Goal: Transaction & Acquisition: Book appointment/travel/reservation

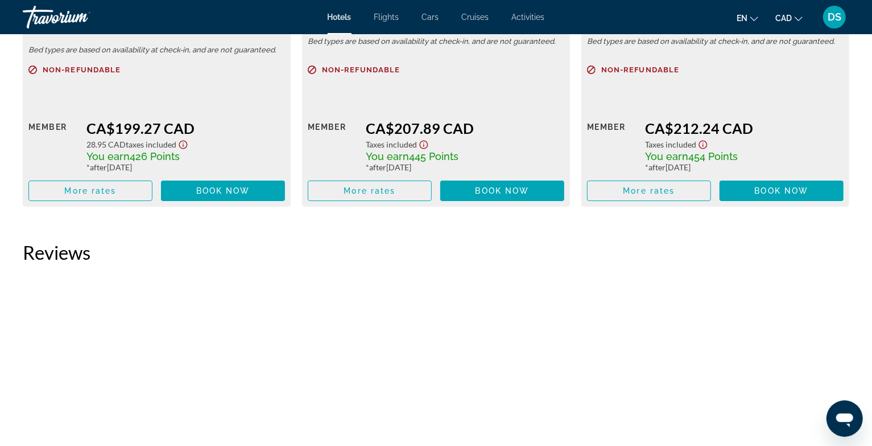
scroll to position [2732, 0]
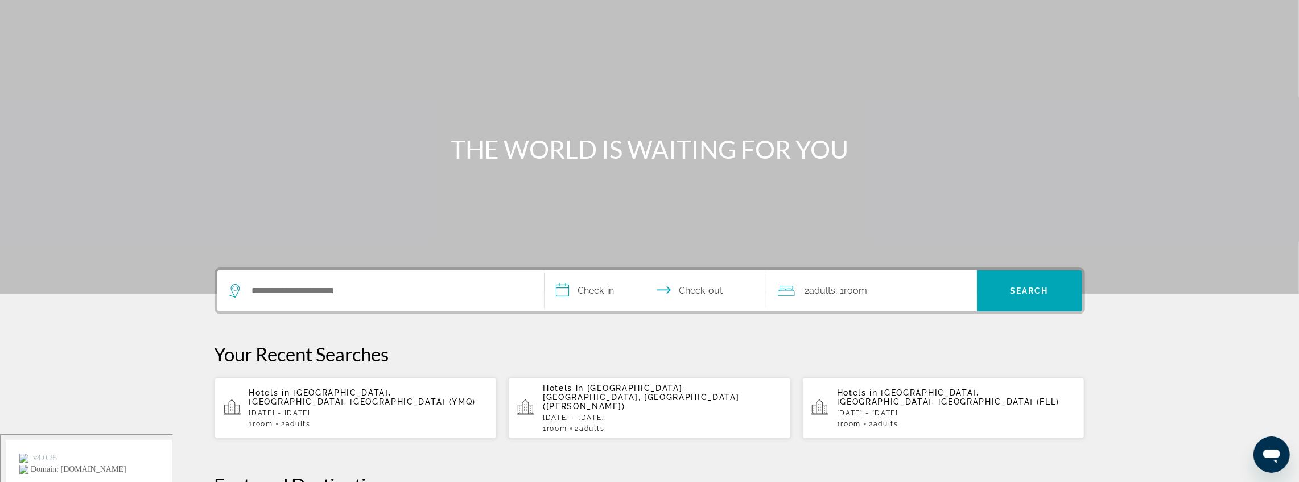
scroll to position [151, 0]
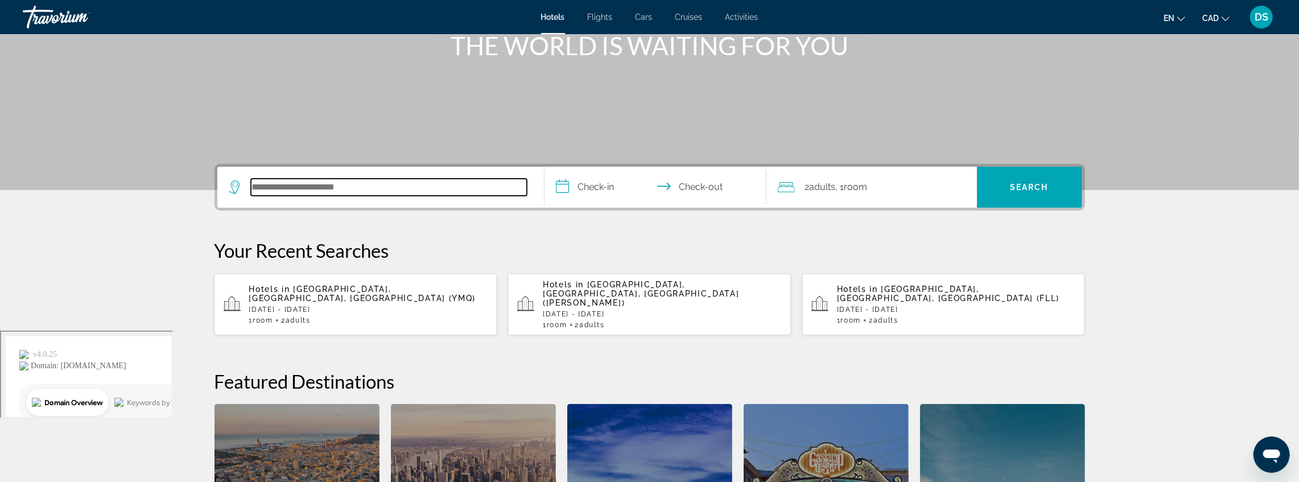
click at [357, 181] on input "Search hotel destination" at bounding box center [389, 187] width 276 height 17
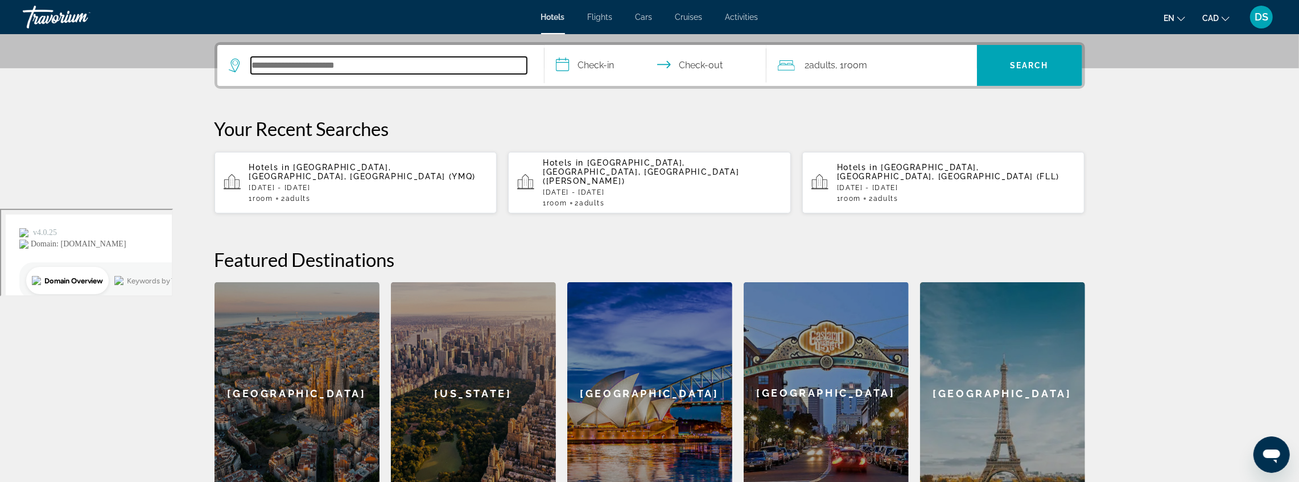
scroll to position [278, 0]
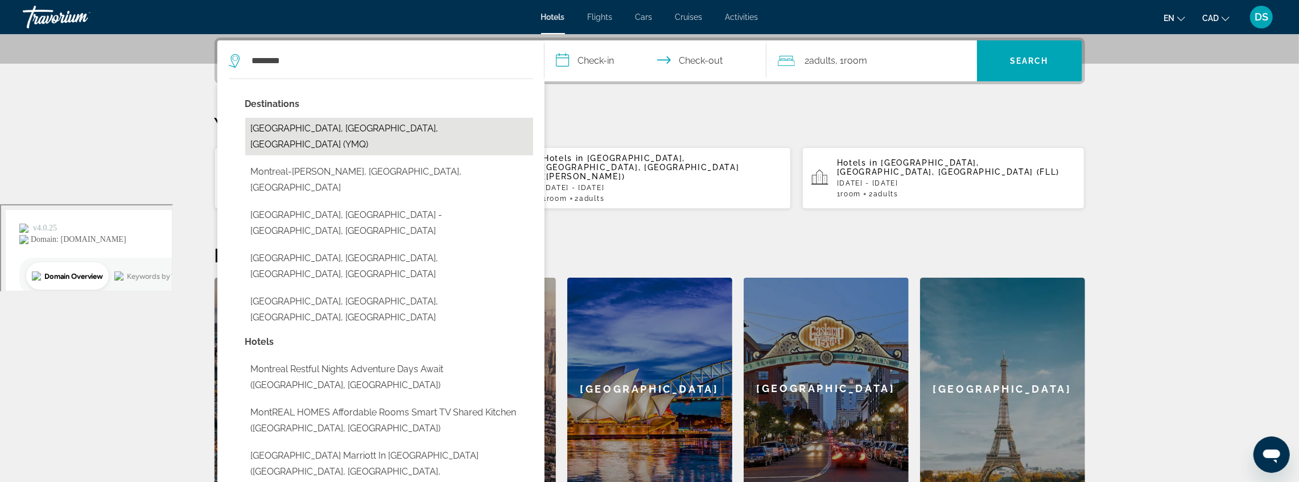
click at [360, 133] on button "[GEOGRAPHIC_DATA], [GEOGRAPHIC_DATA], [GEOGRAPHIC_DATA] (YMQ)" at bounding box center [389, 137] width 288 height 38
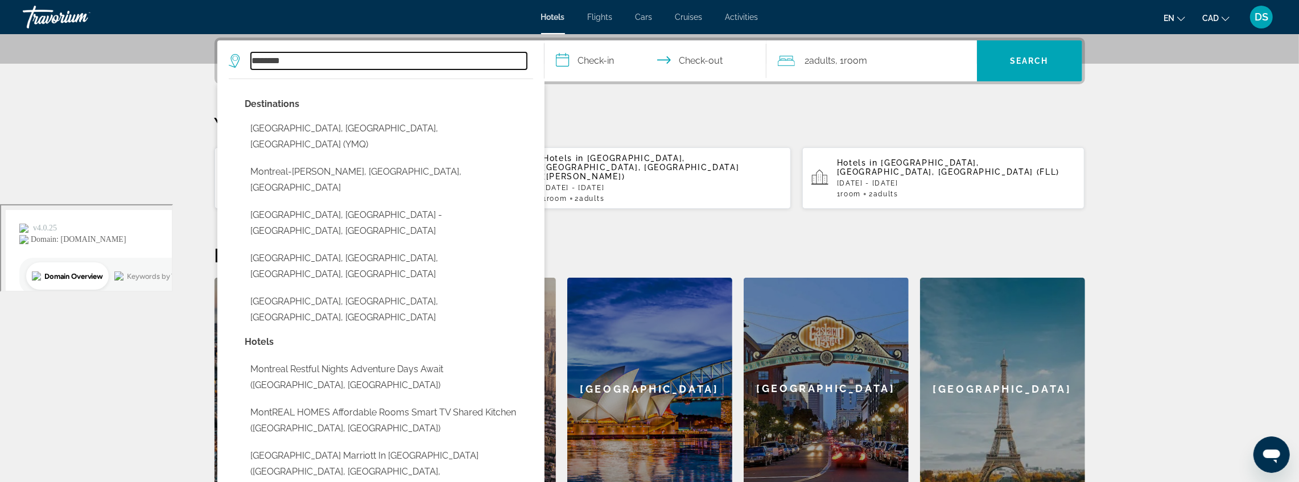
type input "**********"
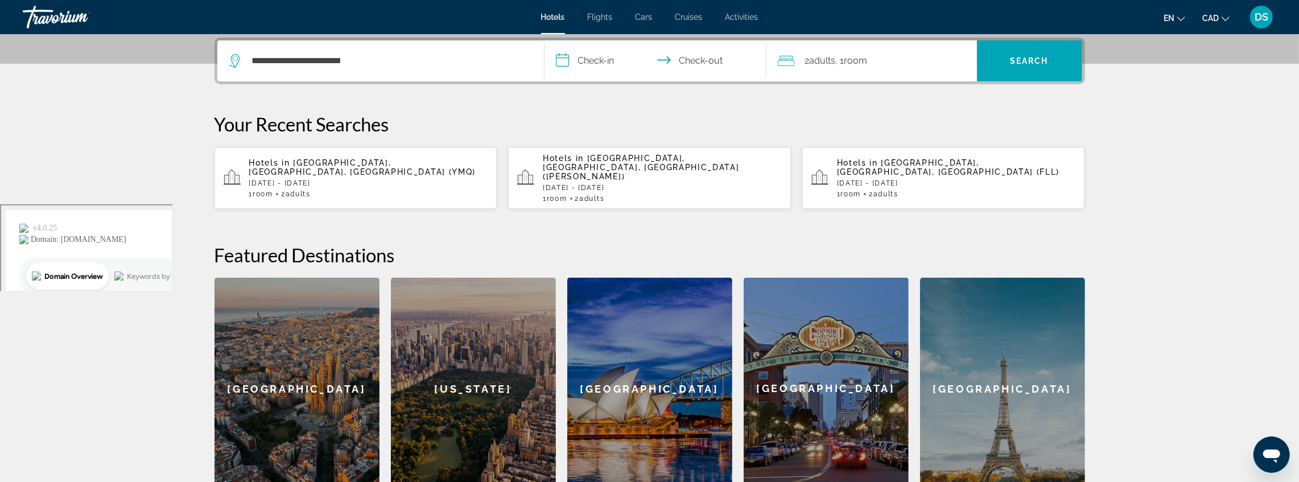
click at [350, 179] on p "[DATE] - [DATE]" at bounding box center [368, 183] width 239 height 8
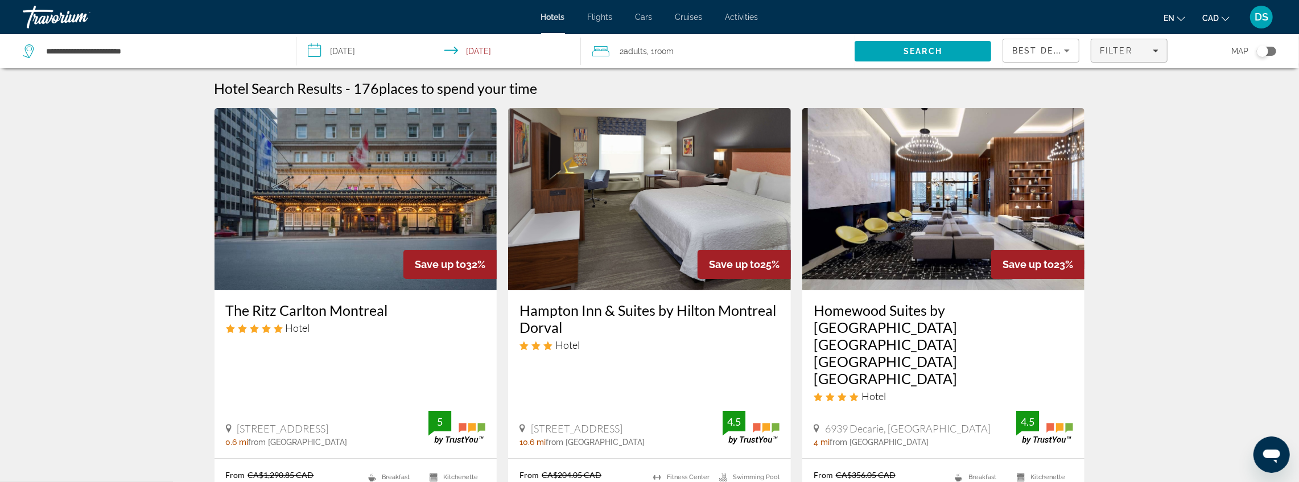
click at [1130, 51] on span "Filter" at bounding box center [1116, 50] width 32 height 9
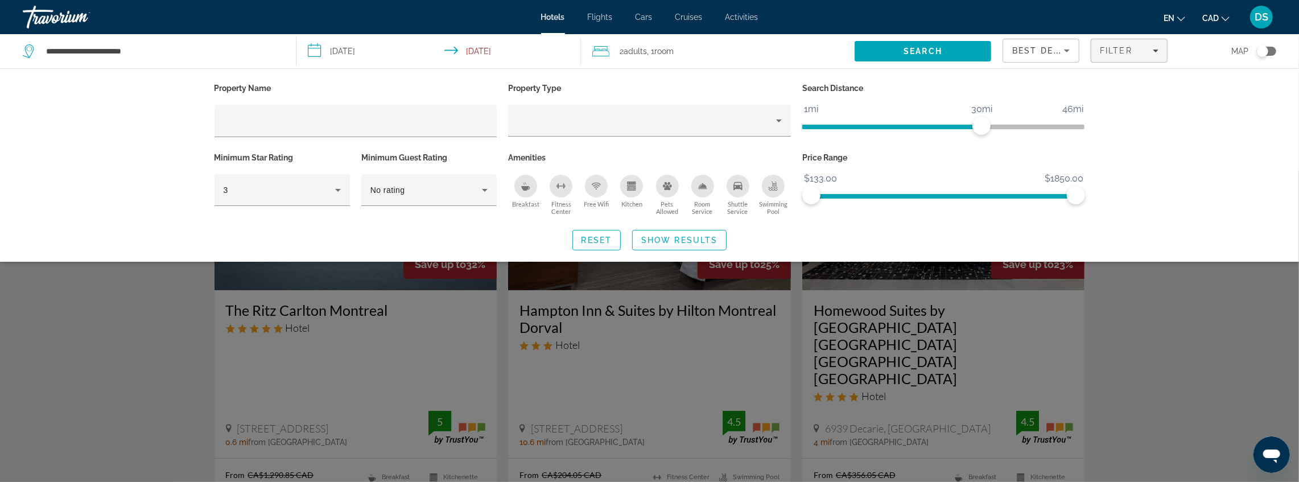
click at [1125, 279] on div "Search widget" at bounding box center [649, 326] width 1299 height 311
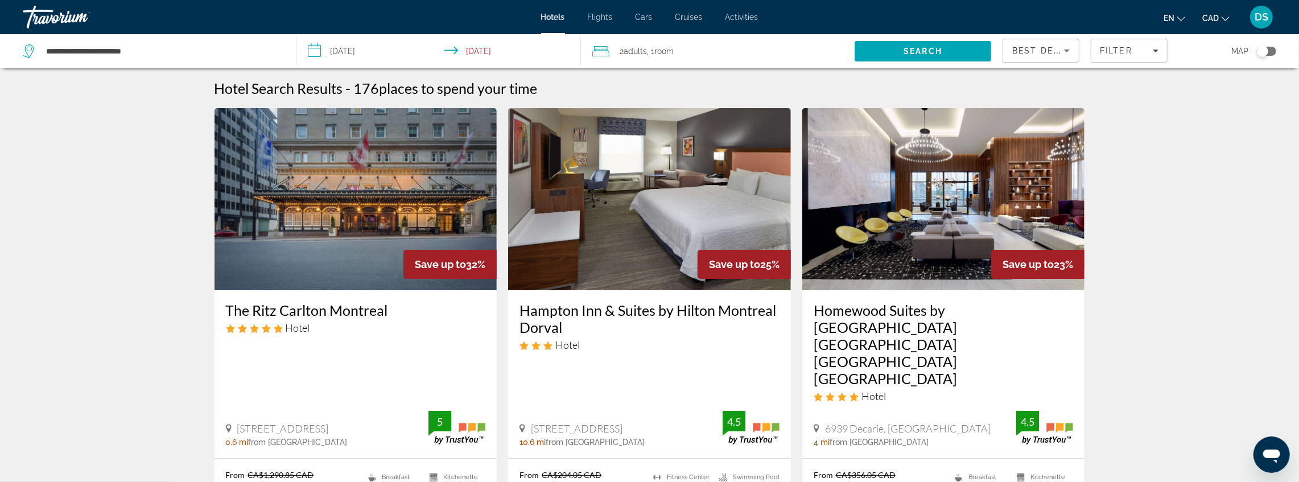
click at [1271, 50] on div "Toggle map" at bounding box center [1266, 51] width 19 height 9
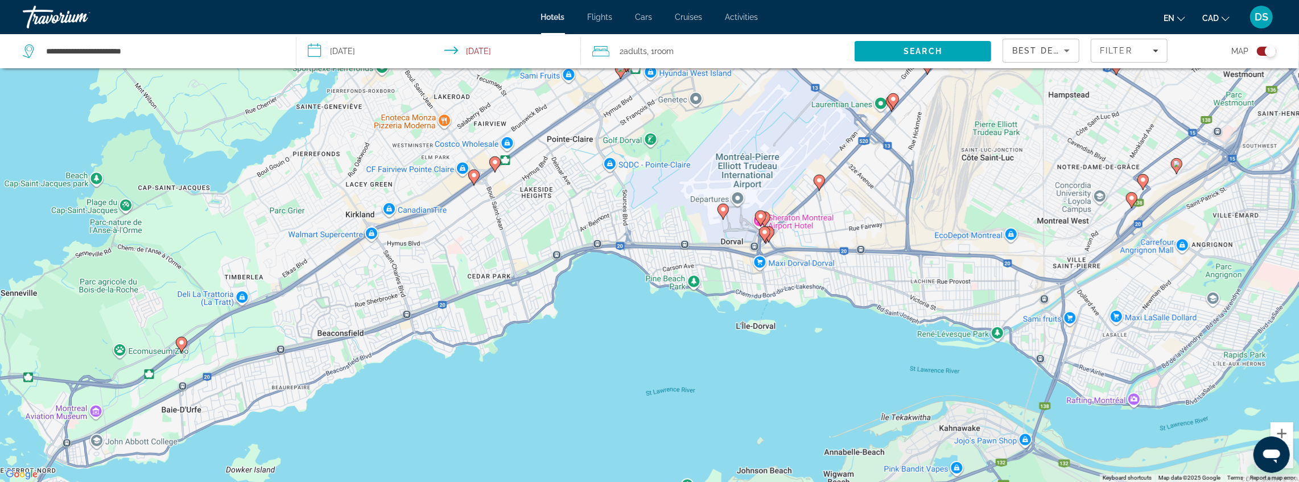
drag, startPoint x: 657, startPoint y: 225, endPoint x: 582, endPoint y: 278, distance: 92.4
click at [582, 278] on div "To activate drag with keyboard, press Alt + Enter. Once in keyboard drag state,…" at bounding box center [649, 241] width 1299 height 482
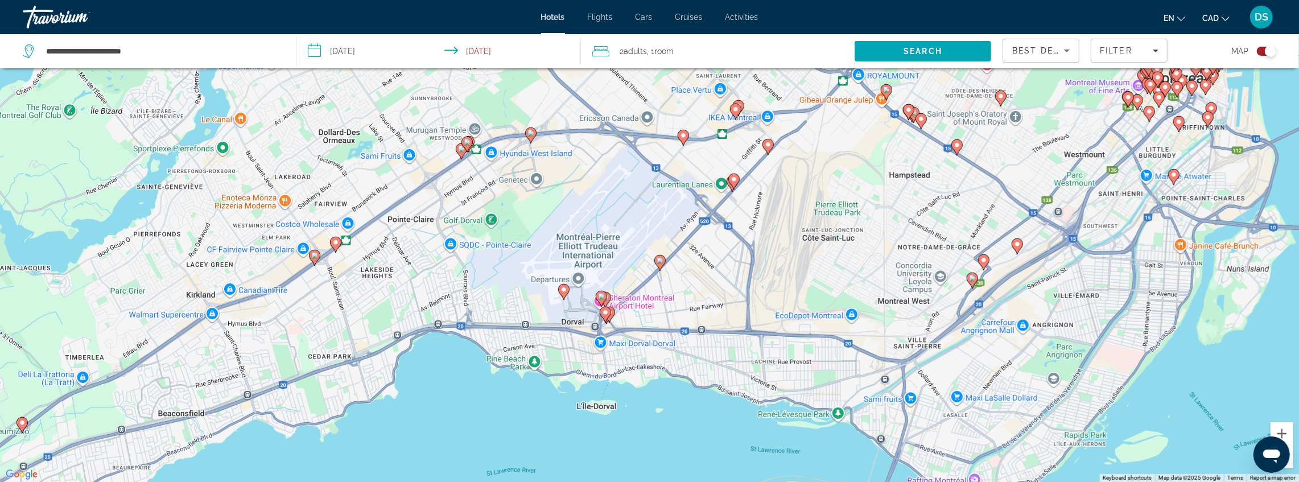
click at [733, 187] on icon "Main content" at bounding box center [733, 181] width 11 height 16
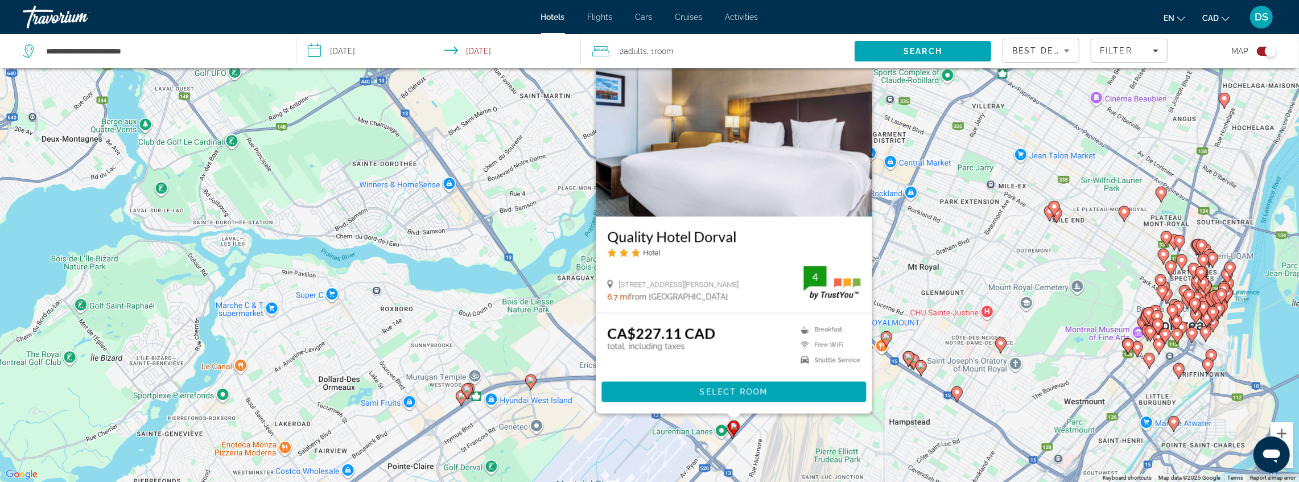
click at [748, 438] on div "To activate drag with keyboard, press Alt + Enter. Once in keyboard drag state,…" at bounding box center [649, 241] width 1299 height 482
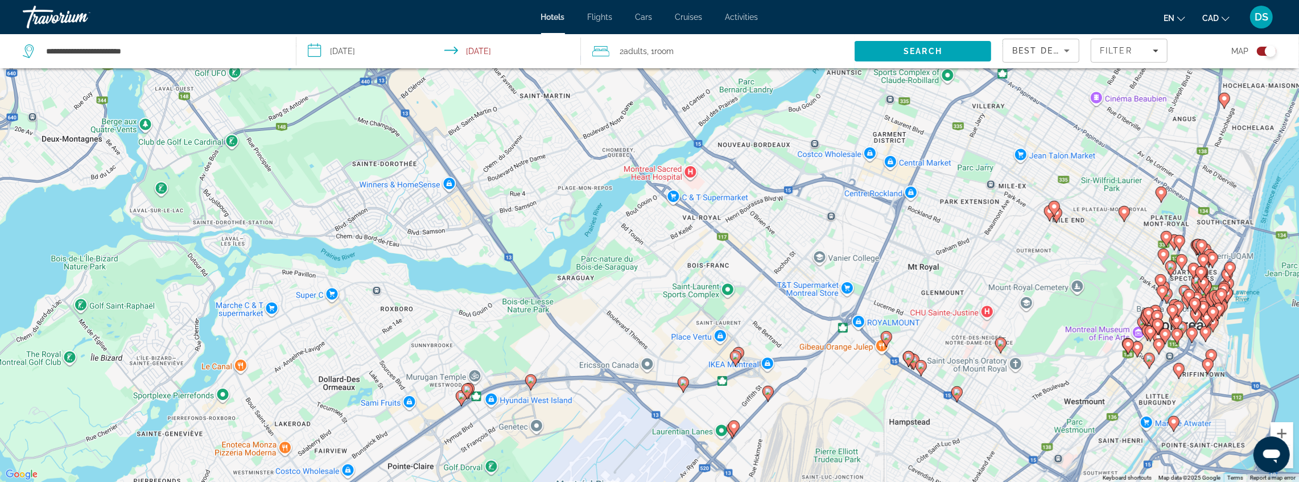
click at [731, 435] on gmp-advanced-marker "Main content" at bounding box center [733, 428] width 11 height 17
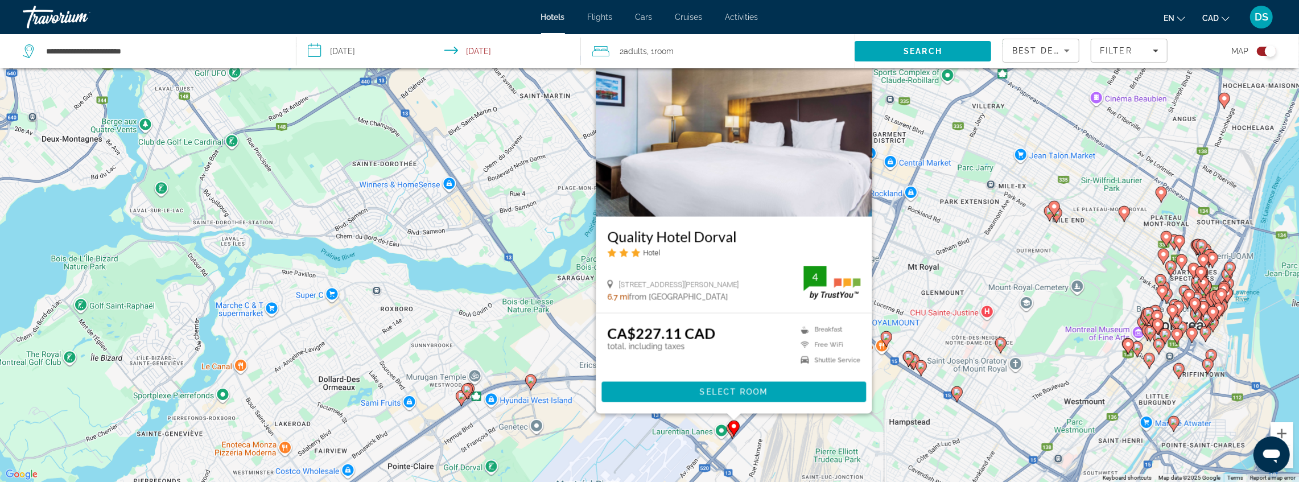
click at [754, 442] on div "To activate drag with keyboard, press Alt + Enter. Once in keyboard drag state,…" at bounding box center [649, 241] width 1299 height 482
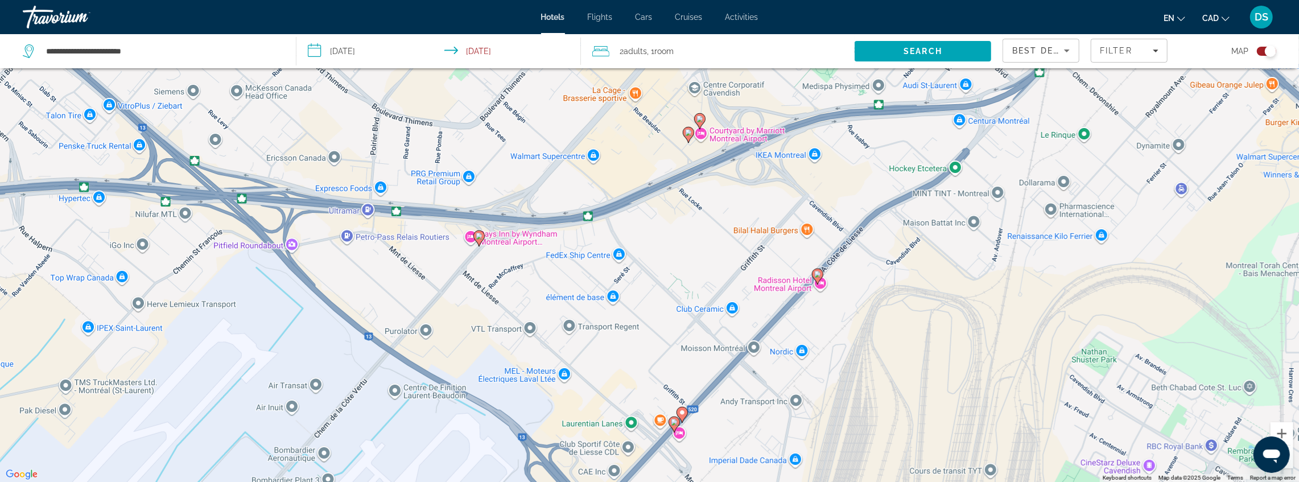
click at [674, 423] on image "Main content" at bounding box center [674, 422] width 7 height 7
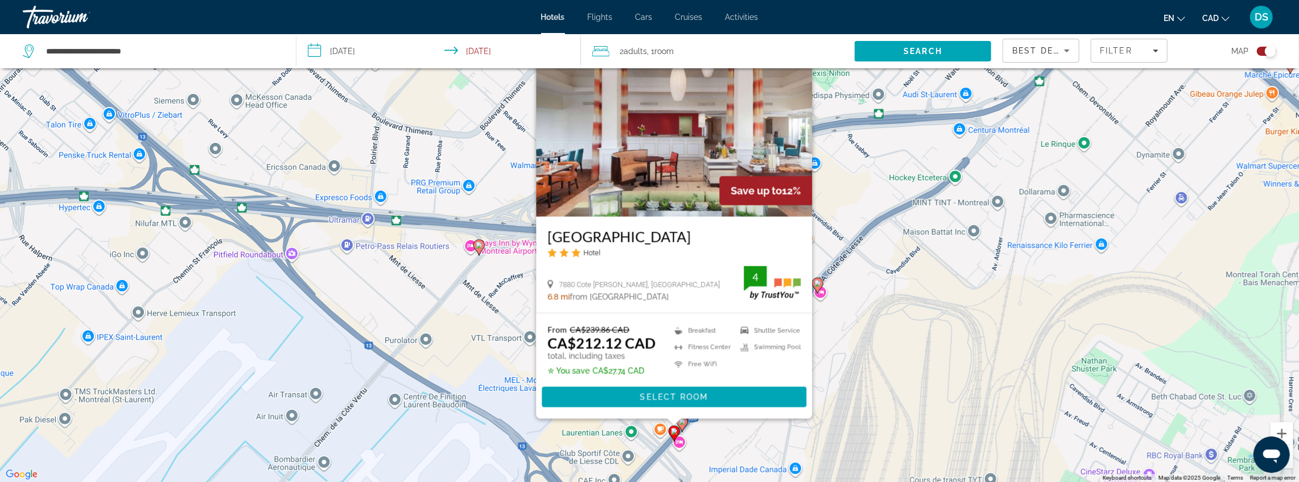
click at [851, 343] on div "To activate drag with keyboard, press Alt + Enter. Once in keyboard drag state,…" at bounding box center [649, 241] width 1299 height 482
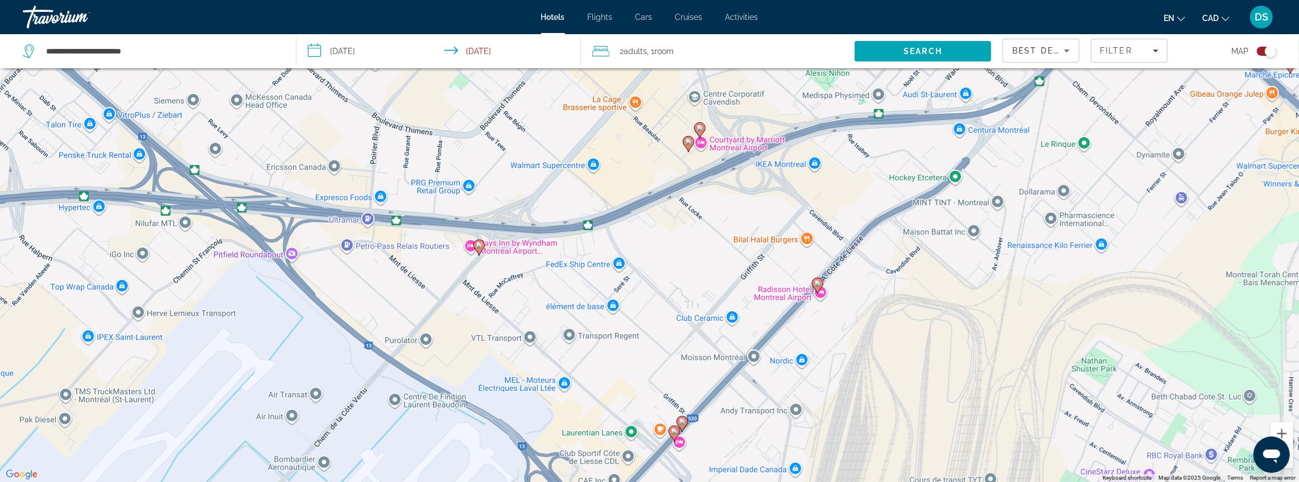
click at [820, 283] on image "Main content" at bounding box center [817, 283] width 7 height 7
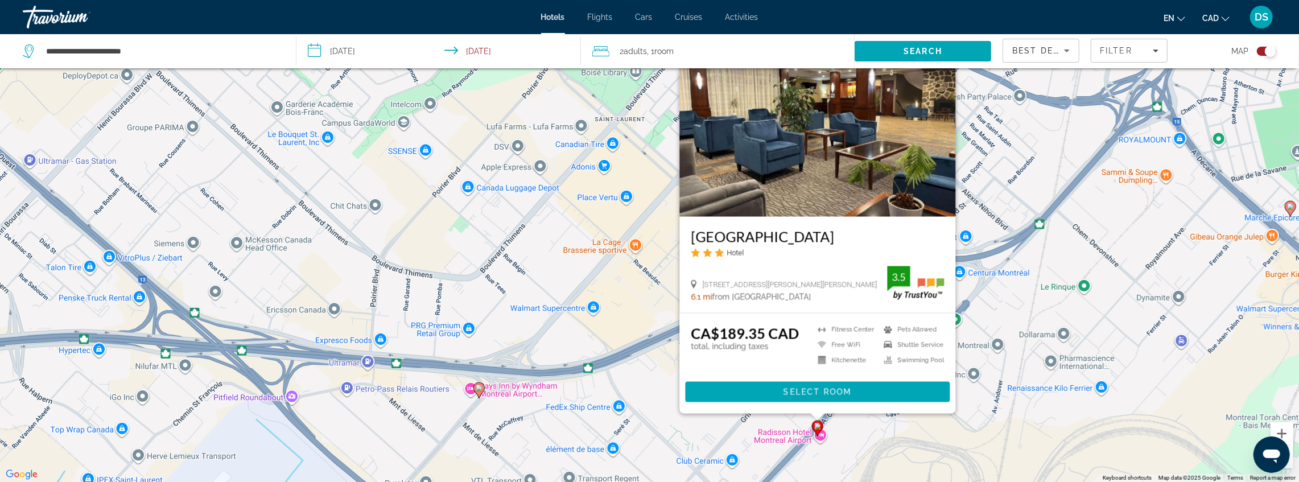
click at [666, 406] on div "To activate drag with keyboard, press Alt + Enter. Once in keyboard drag state,…" at bounding box center [649, 241] width 1299 height 482
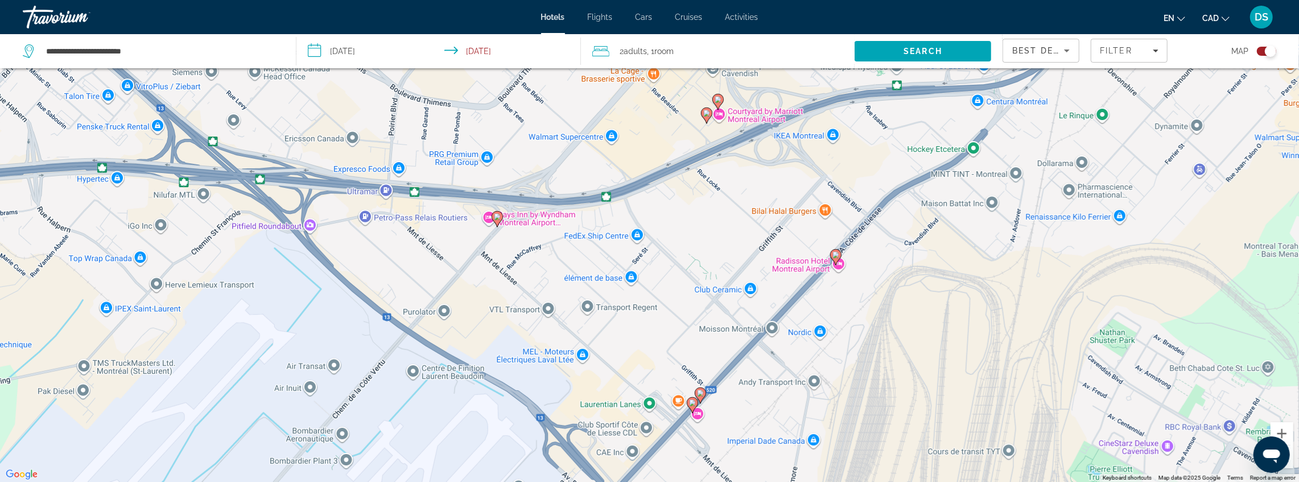
drag, startPoint x: 658, startPoint y: 393, endPoint x: 676, endPoint y: 221, distance: 172.3
click at [676, 221] on div "To activate drag with keyboard, press Alt + Enter. Once in keyboard drag state,…" at bounding box center [649, 241] width 1299 height 482
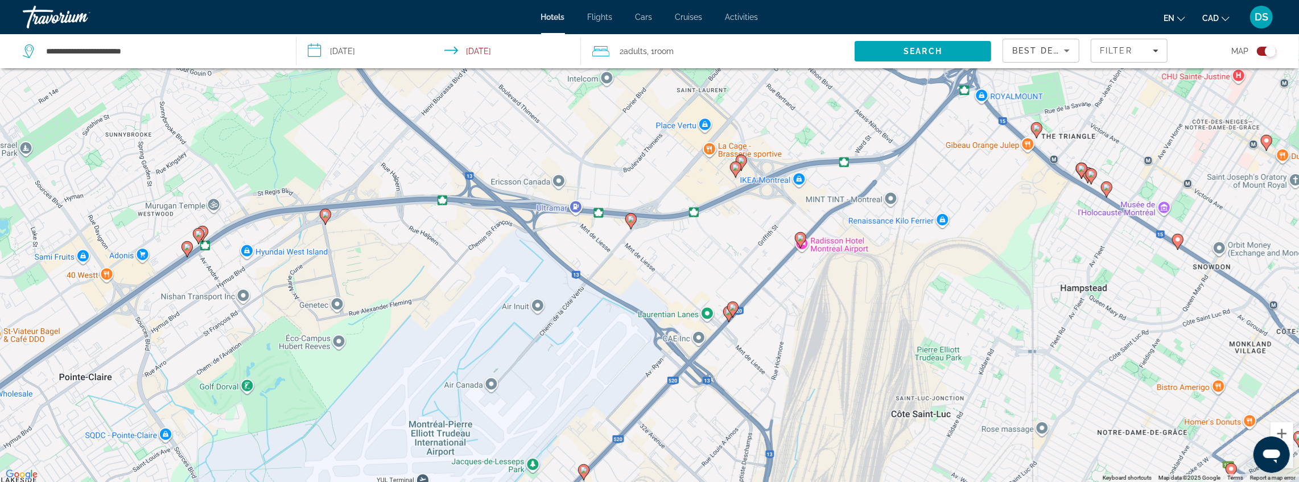
click at [801, 237] on image "Main content" at bounding box center [800, 237] width 7 height 7
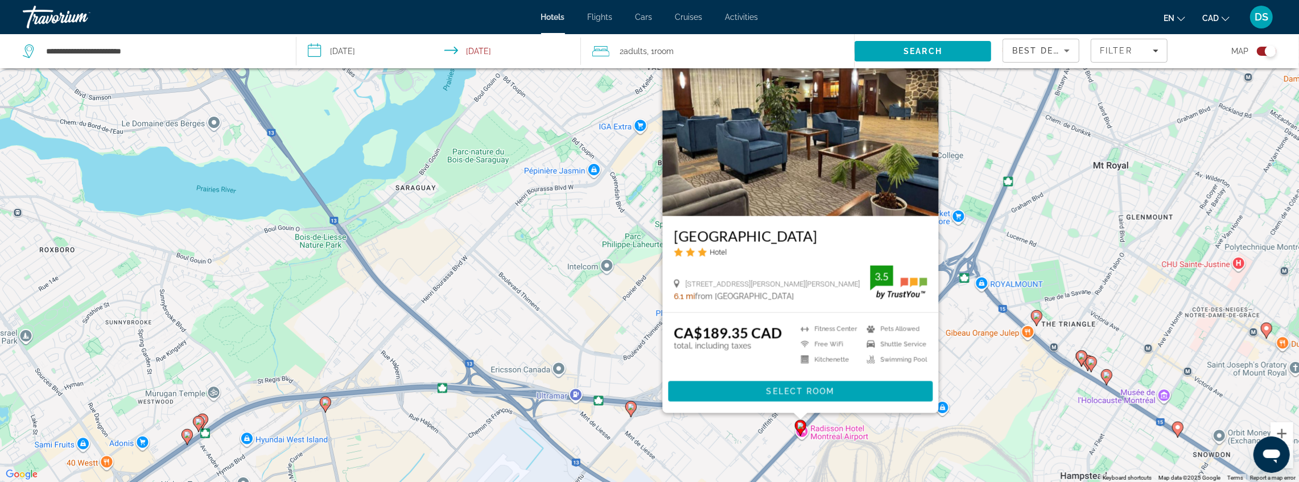
click at [632, 408] on image "Main content" at bounding box center [631, 407] width 7 height 7
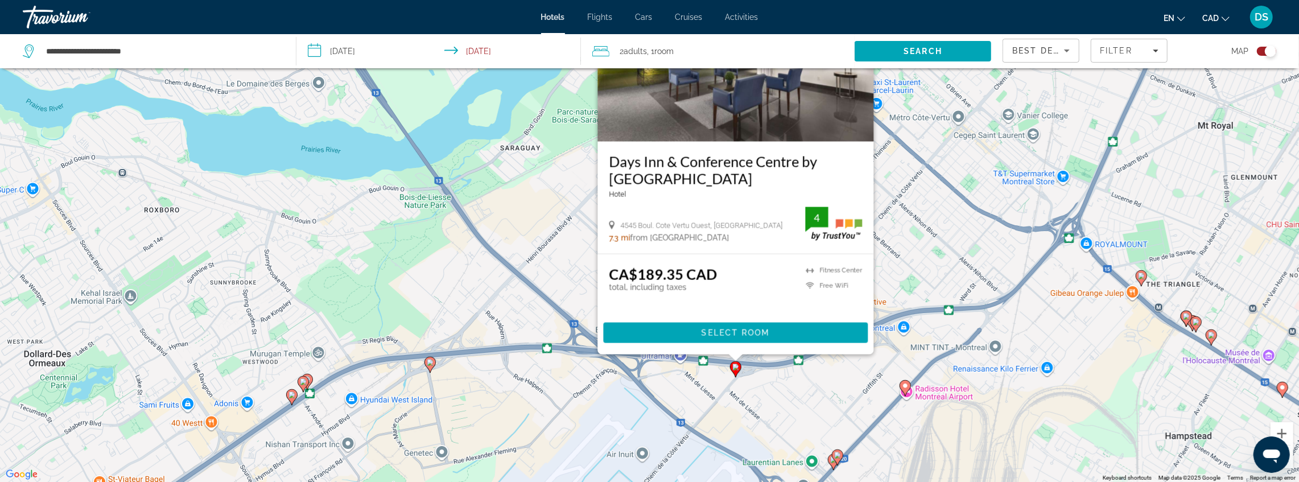
drag, startPoint x: 443, startPoint y: 313, endPoint x: 542, endPoint y: 258, distance: 113.4
click at [542, 258] on div "To activate drag with keyboard, press Alt + Enter. Once in keyboard drag state,…" at bounding box center [649, 241] width 1299 height 482
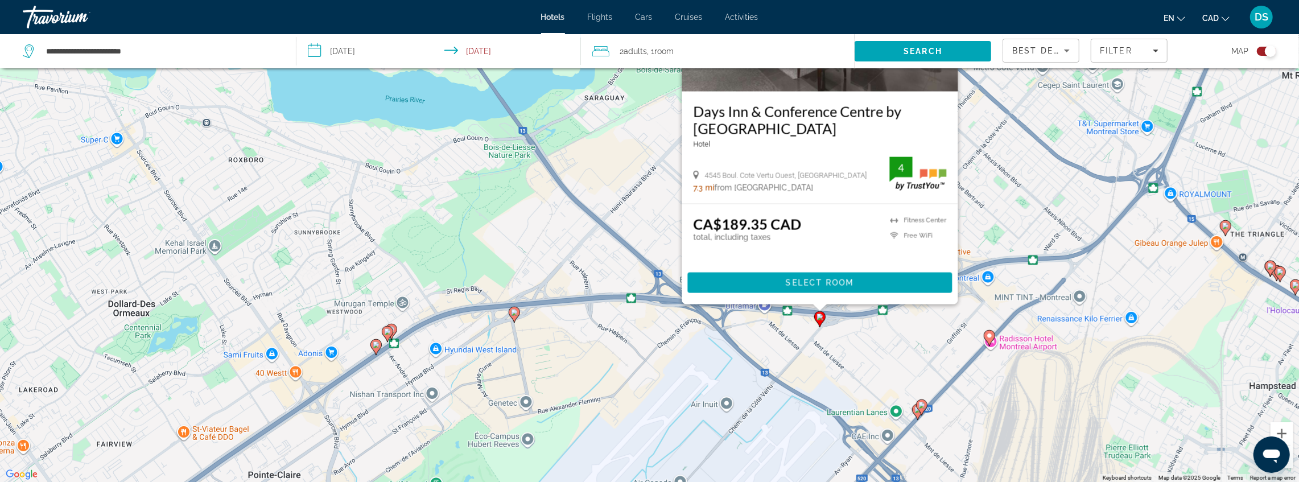
click at [382, 333] on icon "Main content" at bounding box center [387, 333] width 10 height 15
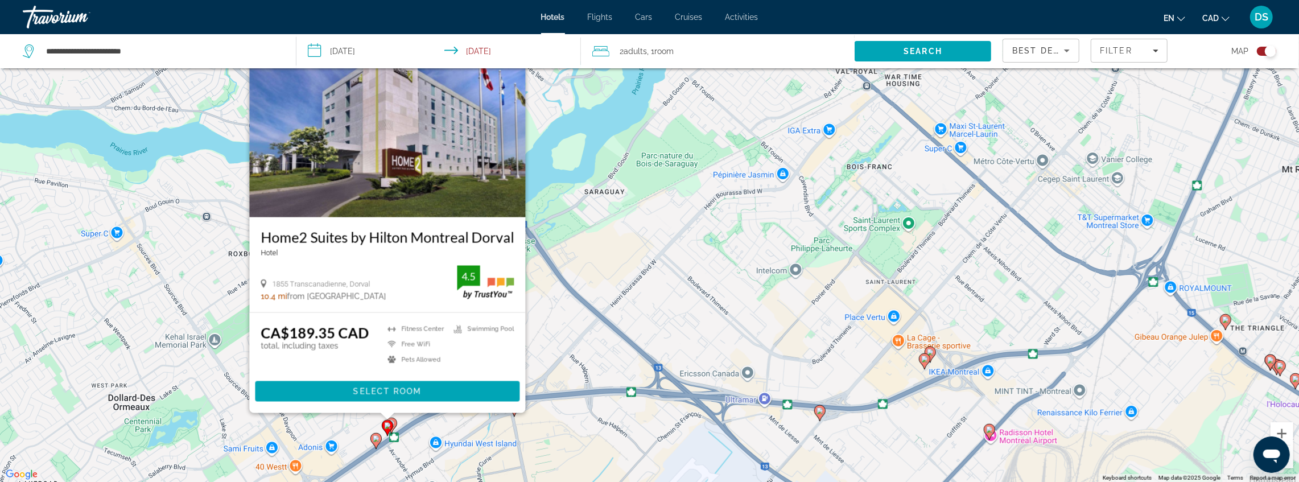
click at [373, 443] on icon "Main content" at bounding box center [376, 440] width 10 height 15
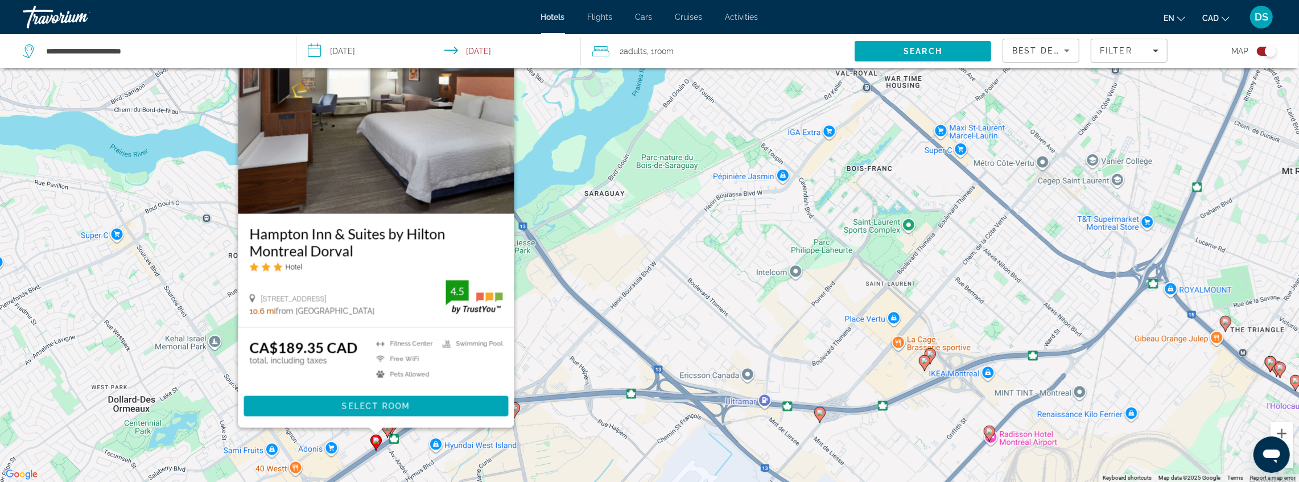
click at [377, 447] on icon "Main content" at bounding box center [376, 442] width 10 height 15
click at [460, 455] on div "To activate drag with keyboard, press Alt + Enter. Once in keyboard drag state,…" at bounding box center [649, 241] width 1299 height 482
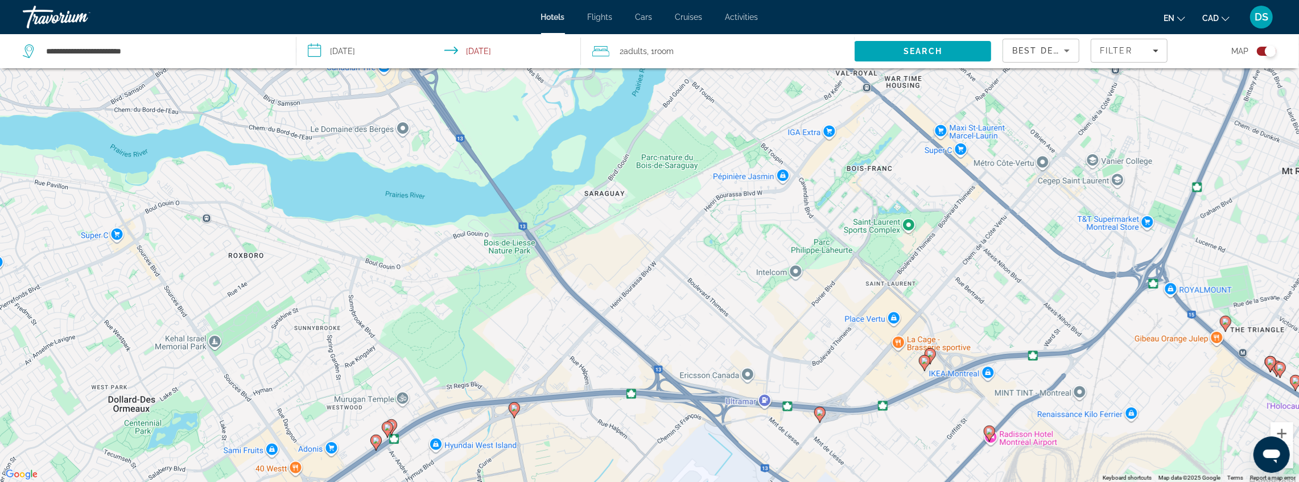
click at [518, 415] on gmp-advanced-marker "Main content" at bounding box center [514, 410] width 11 height 17
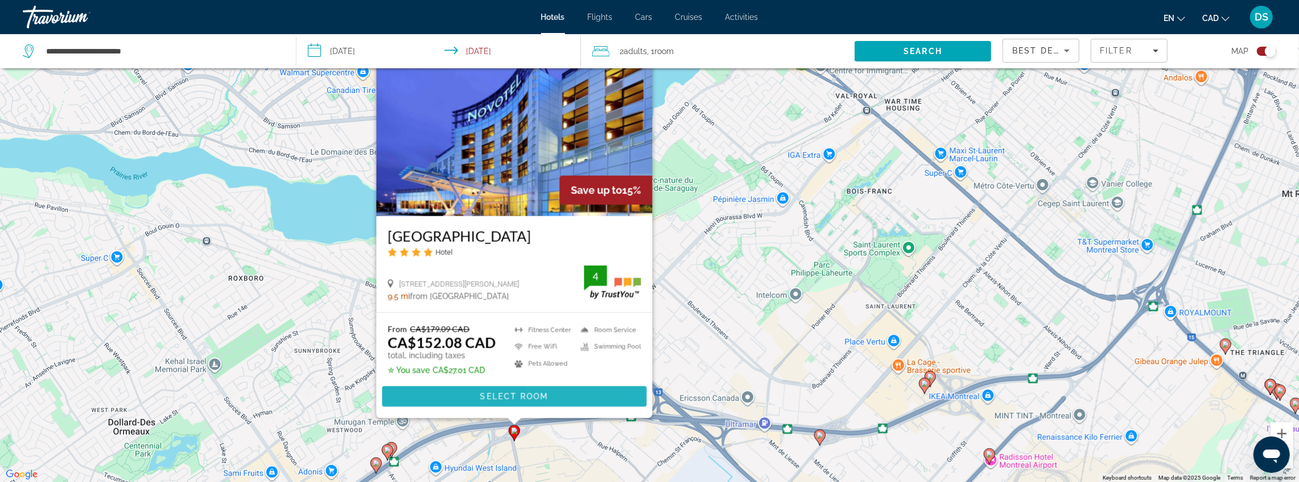
click at [569, 406] on span "Main content" at bounding box center [514, 396] width 265 height 27
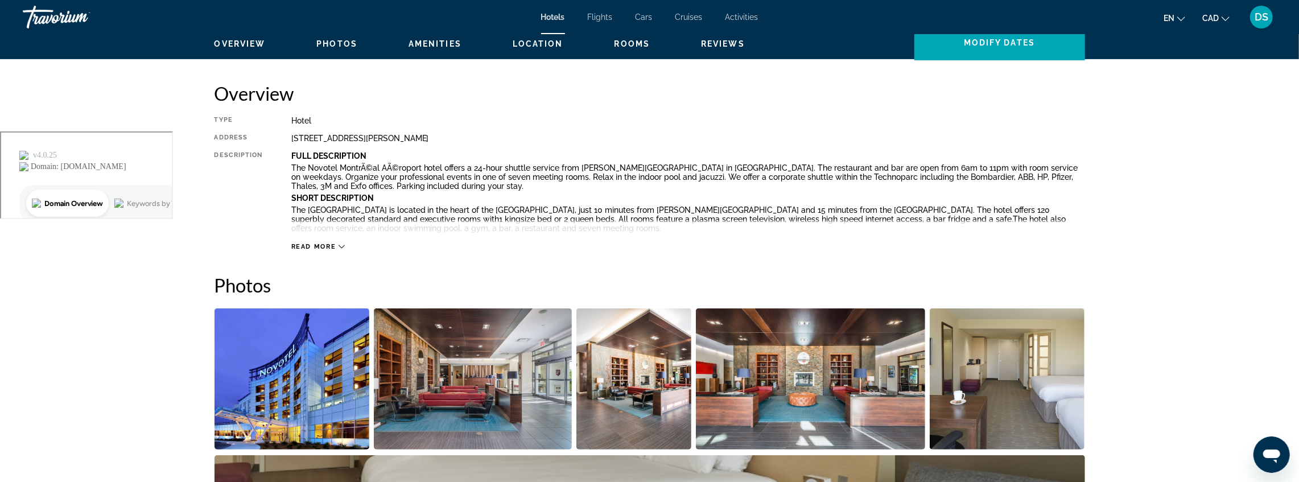
scroll to position [250, 0]
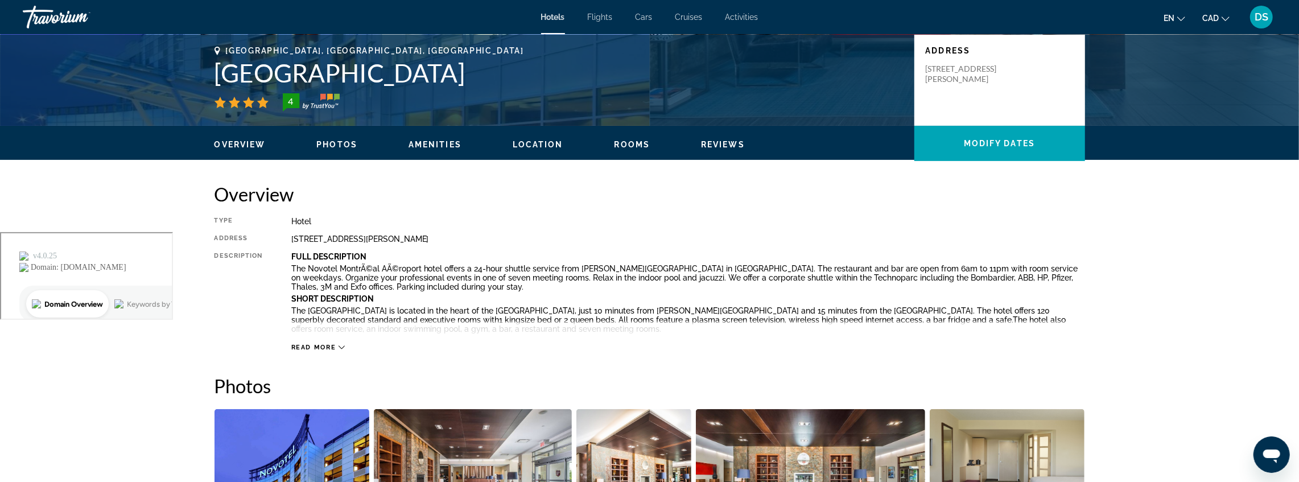
click at [310, 348] on span "Read more" at bounding box center [313, 347] width 45 height 7
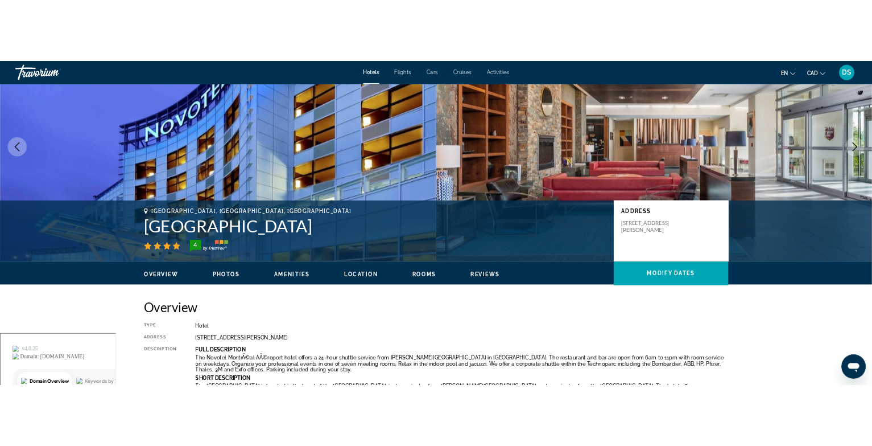
scroll to position [150, 0]
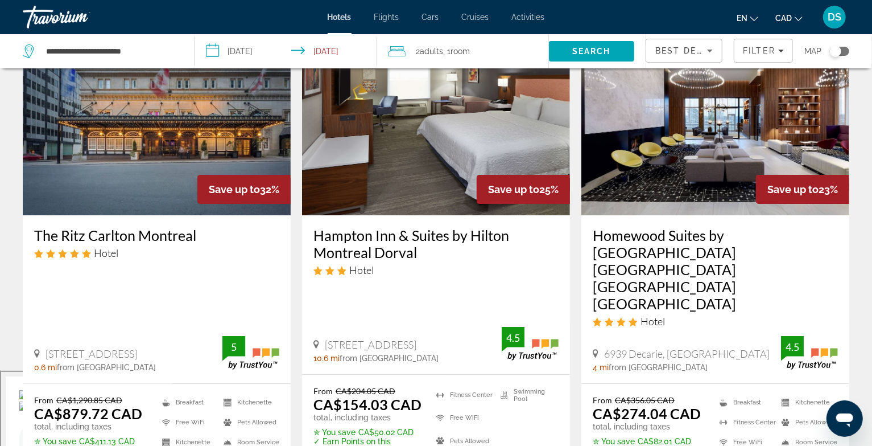
scroll to position [76, 0]
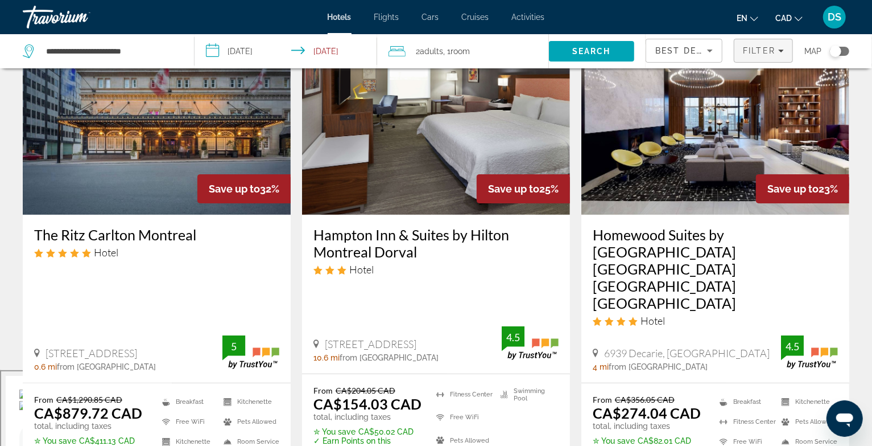
click at [743, 53] on span "Filter" at bounding box center [759, 50] width 32 height 9
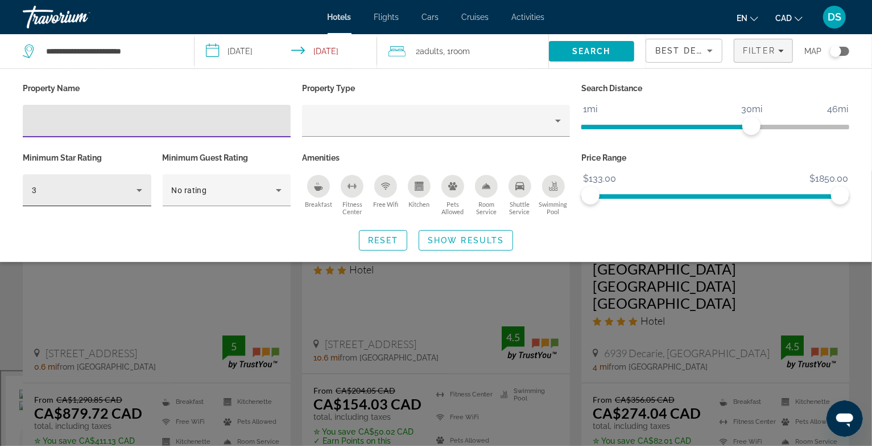
click at [121, 190] on div "3" at bounding box center [84, 190] width 105 height 14
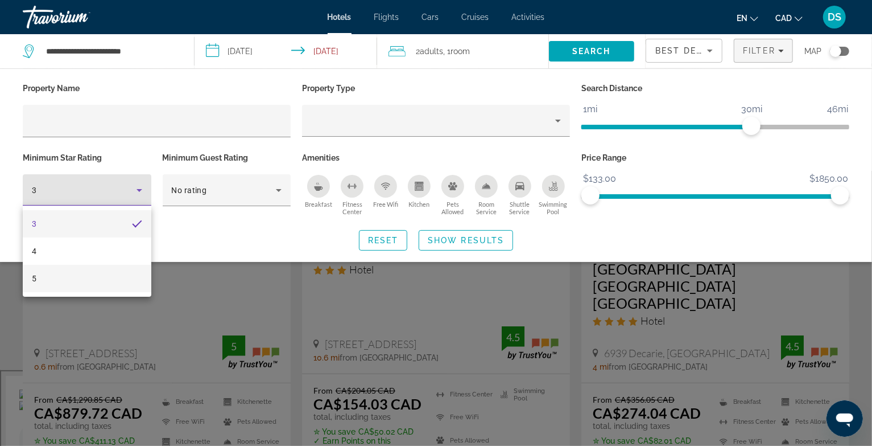
click at [88, 275] on mat-option "5" at bounding box center [87, 278] width 129 height 27
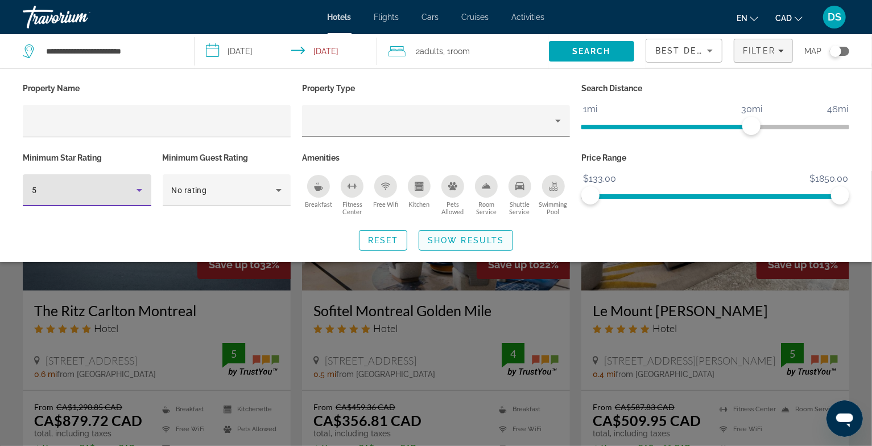
click at [493, 234] on span "Search widget" at bounding box center [465, 240] width 93 height 27
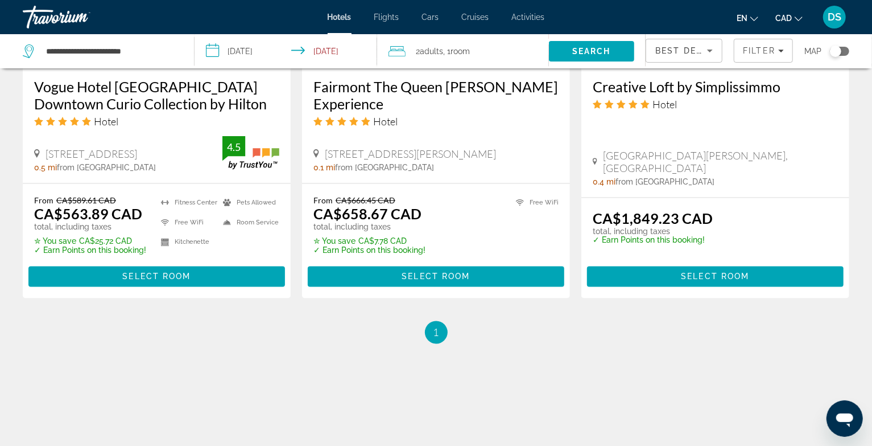
scroll to position [958, 0]
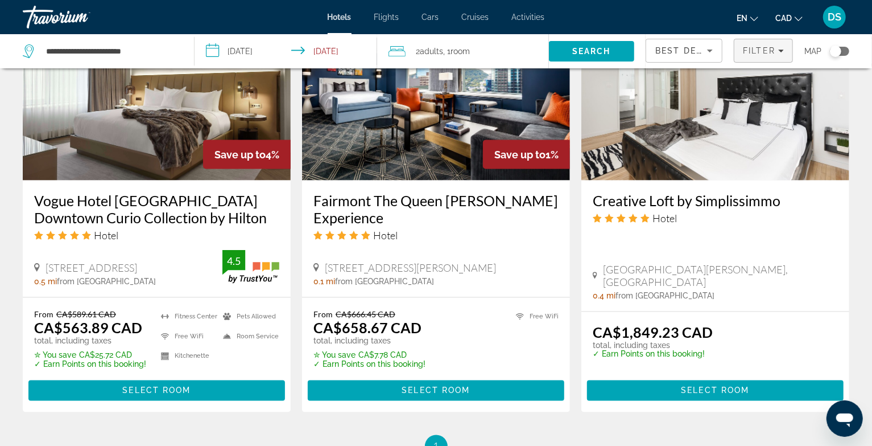
click at [763, 58] on span "Filters" at bounding box center [764, 50] width 58 height 27
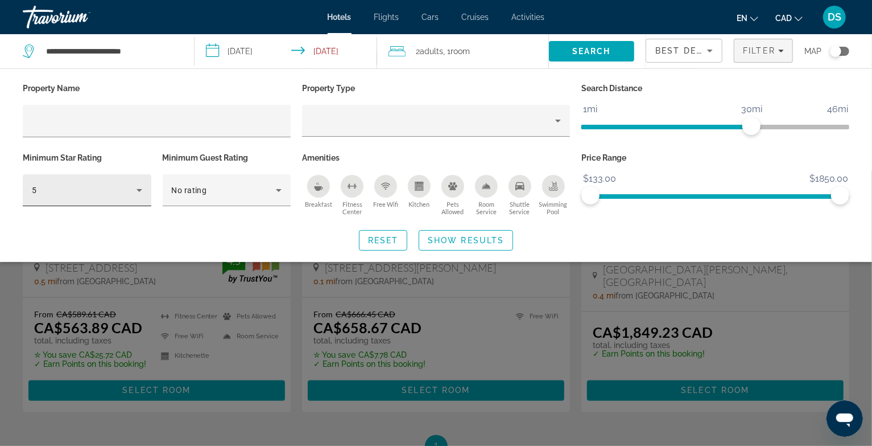
click at [130, 197] on div "5" at bounding box center [87, 190] width 110 height 32
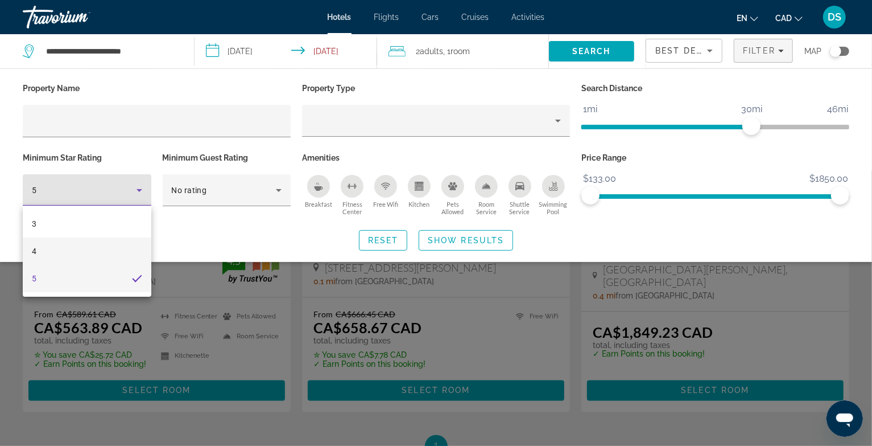
click at [85, 250] on mat-option "4" at bounding box center [87, 250] width 129 height 27
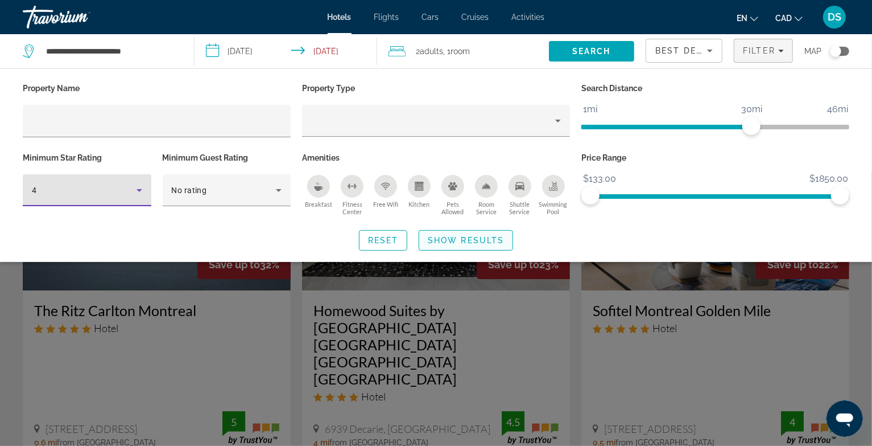
click at [439, 240] on span "Show Results" at bounding box center [466, 240] width 76 height 9
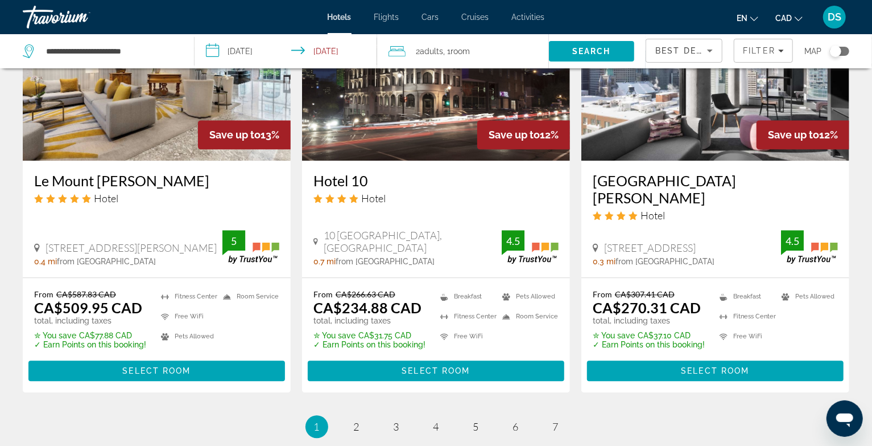
scroll to position [1503, 0]
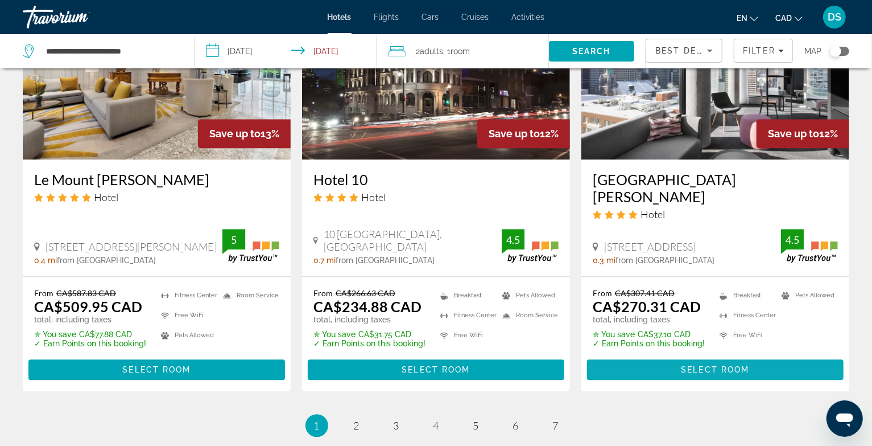
click at [643, 356] on span "Main content" at bounding box center [715, 369] width 257 height 27
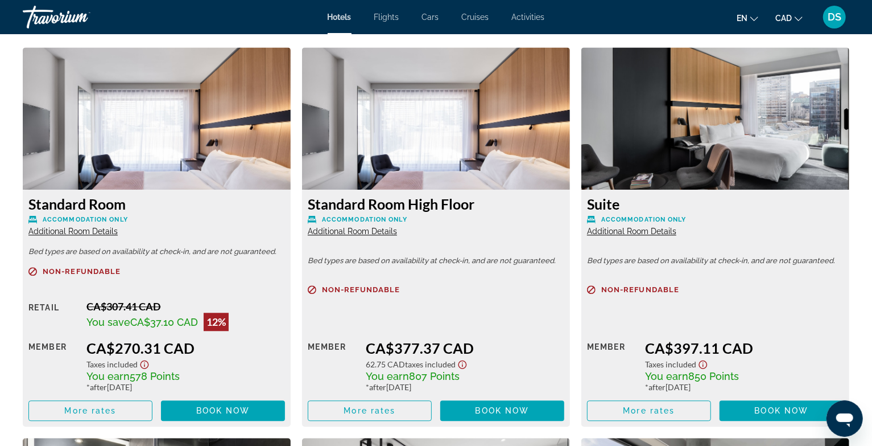
scroll to position [1594, 0]
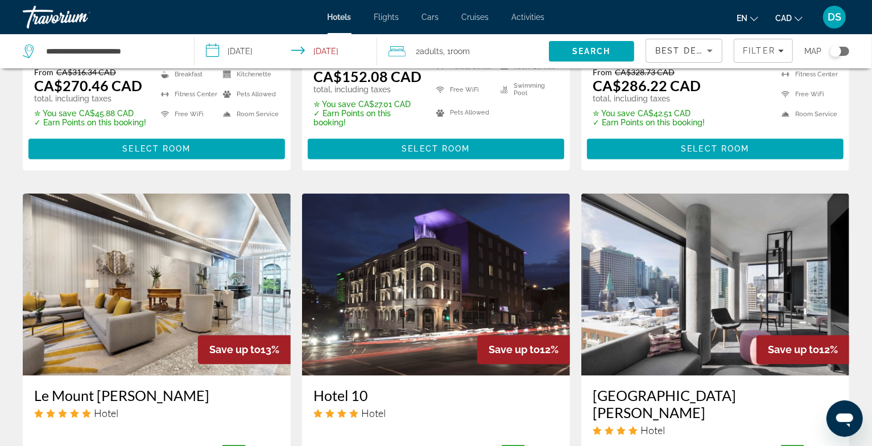
scroll to position [1503, 0]
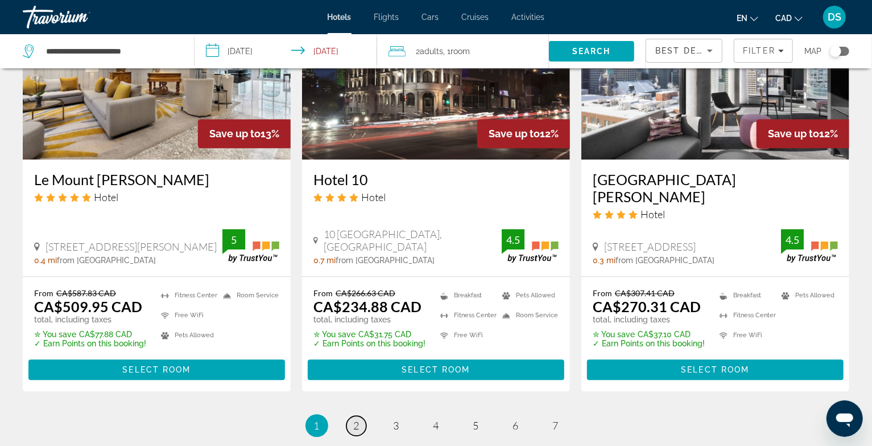
click at [355, 419] on span "2" at bounding box center [357, 425] width 6 height 13
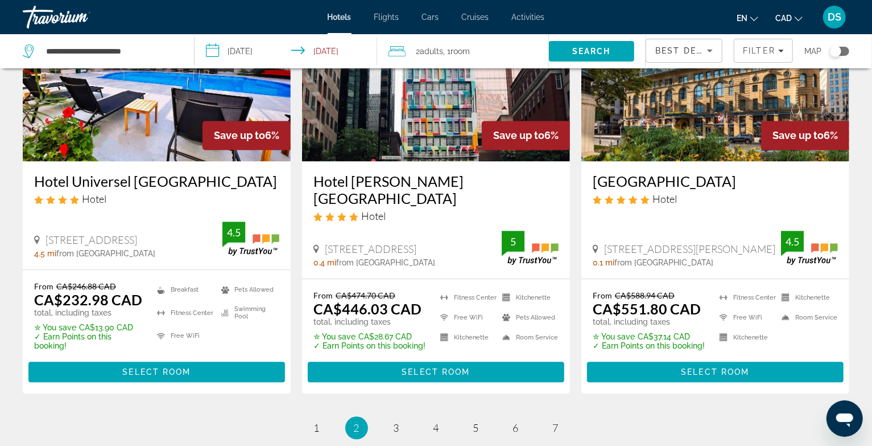
scroll to position [1512, 0]
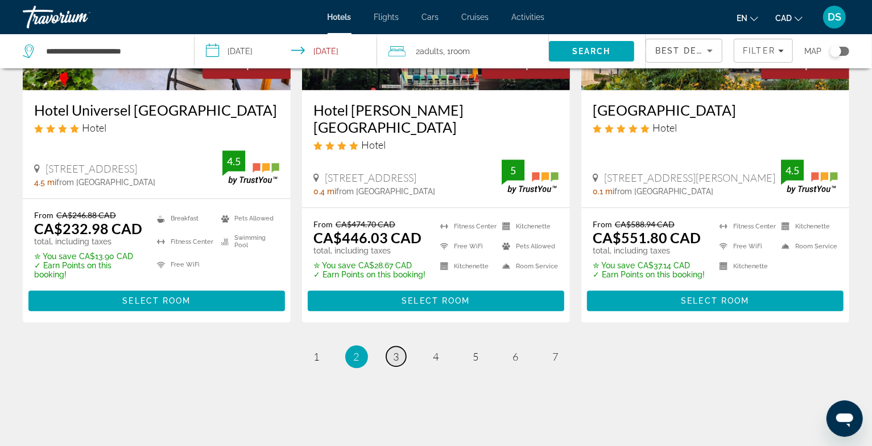
click at [395, 350] on span "3" at bounding box center [397, 356] width 6 height 13
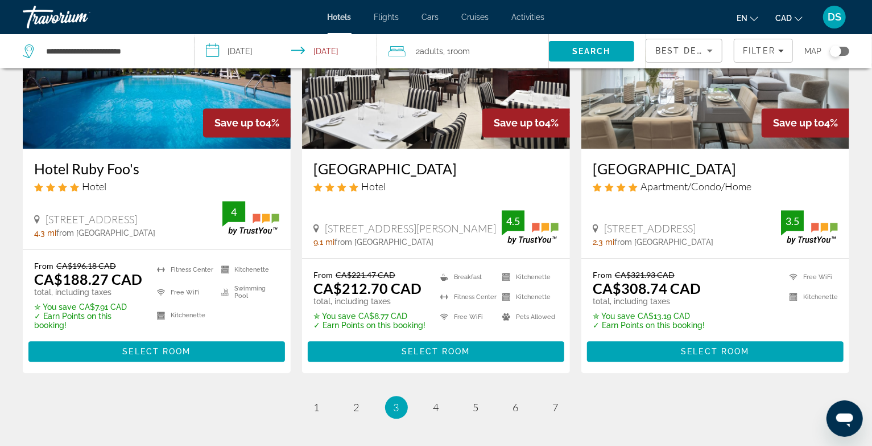
scroll to position [1527, 0]
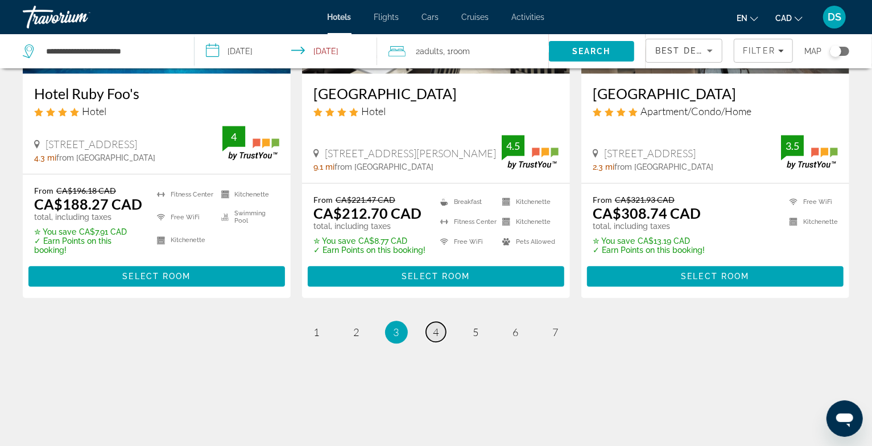
click at [434, 332] on span "4" at bounding box center [437, 332] width 6 height 13
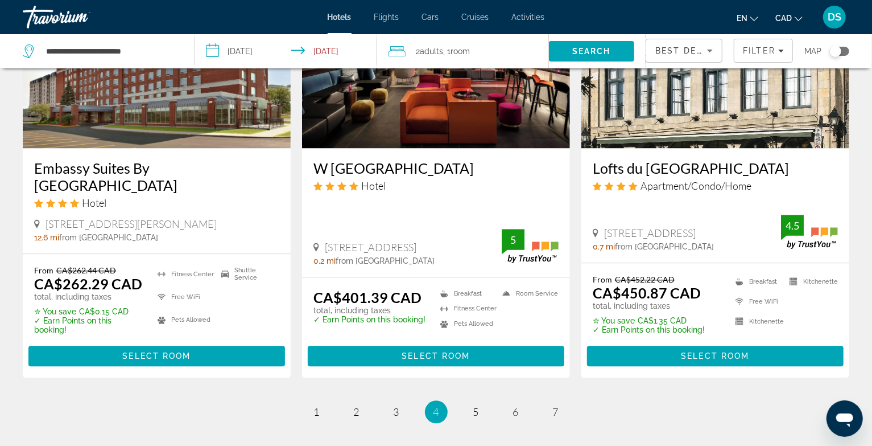
scroll to position [1513, 0]
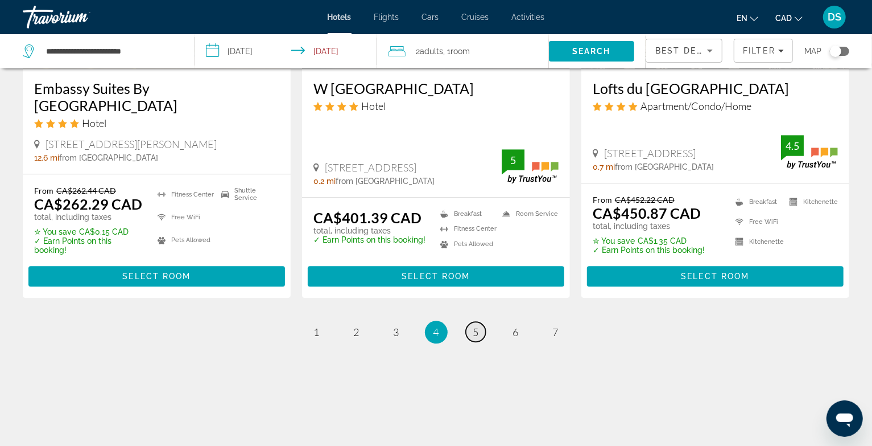
click at [475, 334] on span "5" at bounding box center [477, 332] width 6 height 13
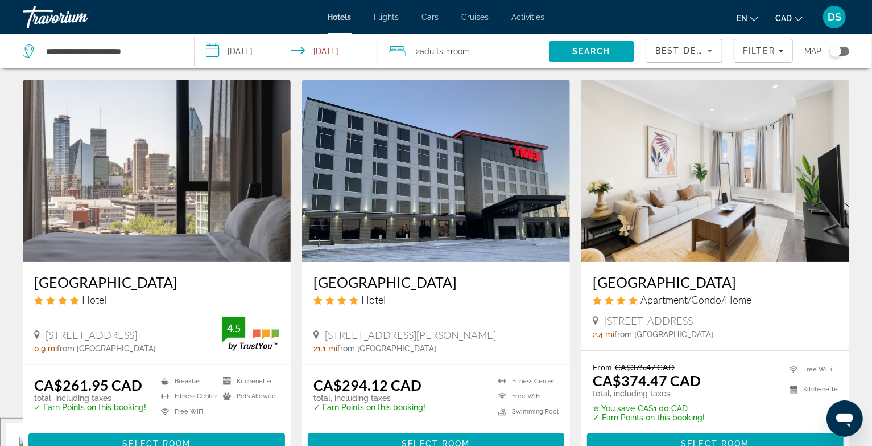
scroll to position [76, 0]
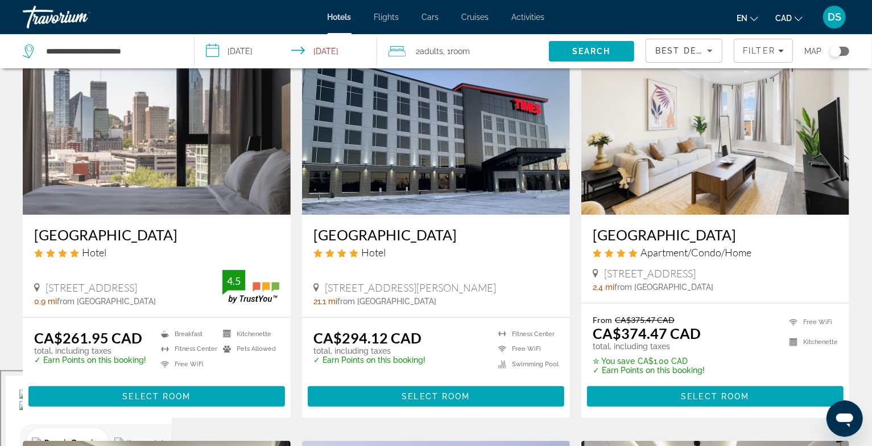
click at [415, 392] on span "Select Room" at bounding box center [436, 396] width 68 height 9
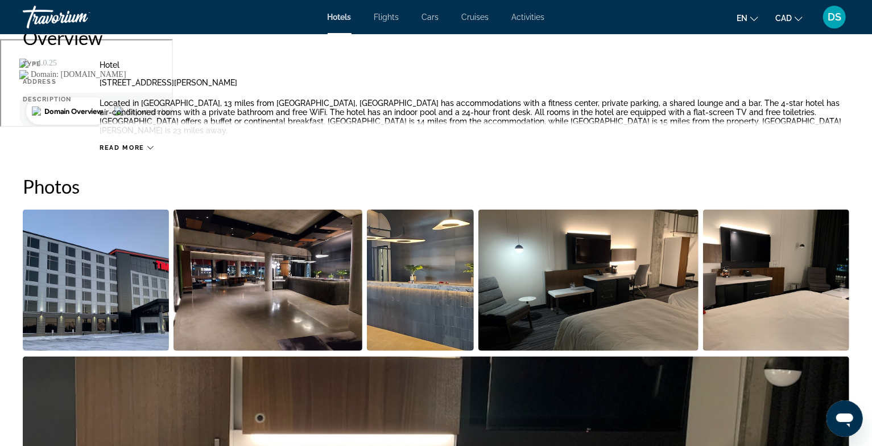
scroll to position [607, 0]
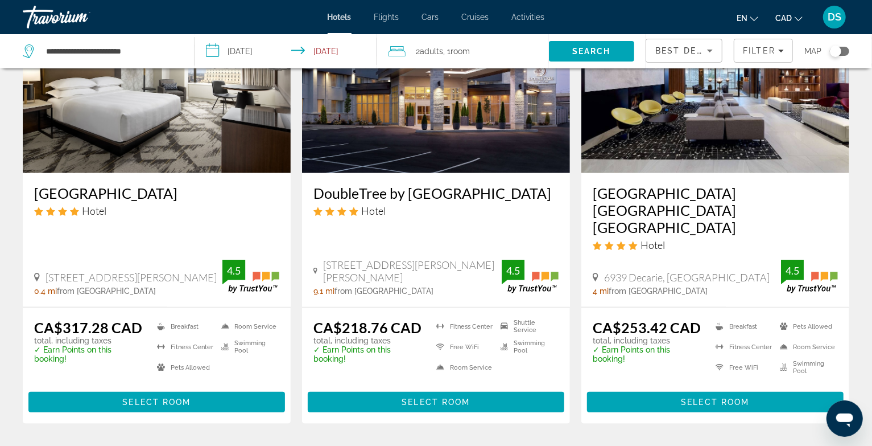
scroll to position [569, 0]
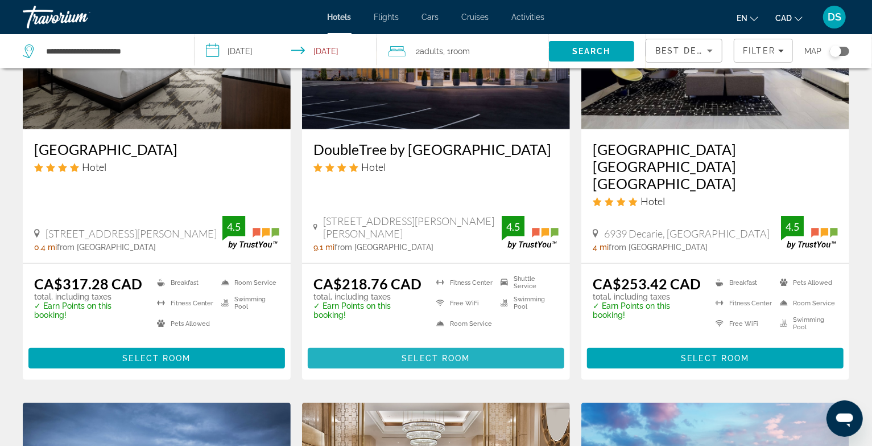
click at [467, 353] on span "Select Room" at bounding box center [436, 357] width 68 height 9
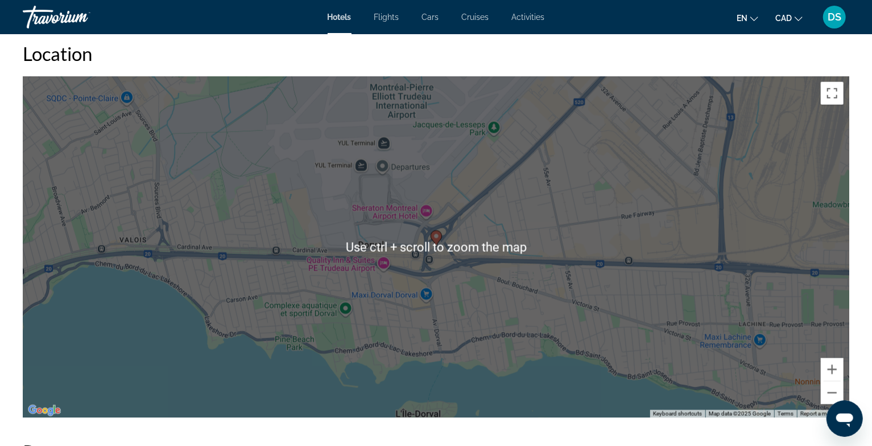
scroll to position [1024, 0]
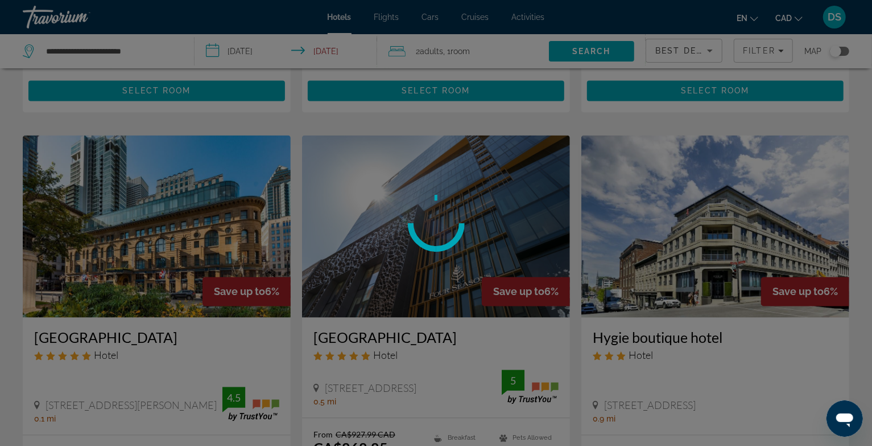
scroll to position [1442, 0]
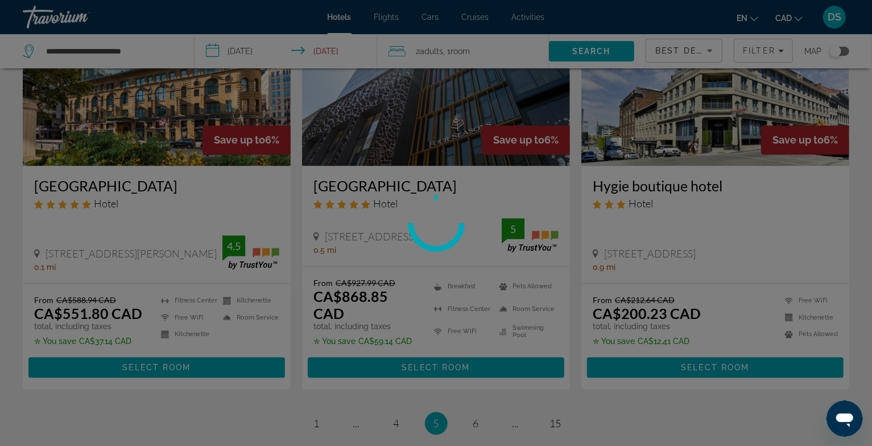
click at [394, 335] on div at bounding box center [436, 223] width 872 height 446
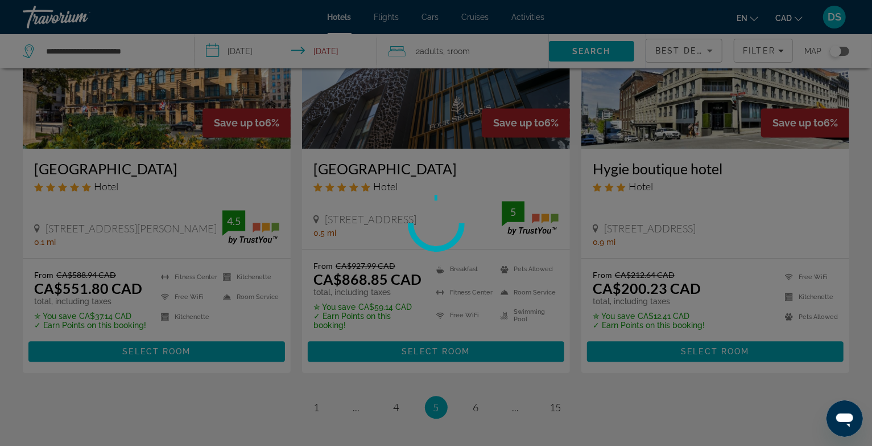
scroll to position [1460, 0]
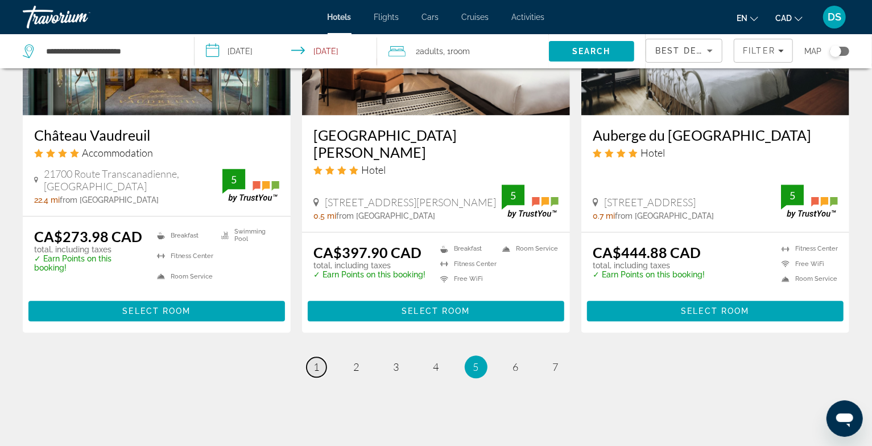
click at [311, 357] on link "page 1" at bounding box center [317, 367] width 20 height 20
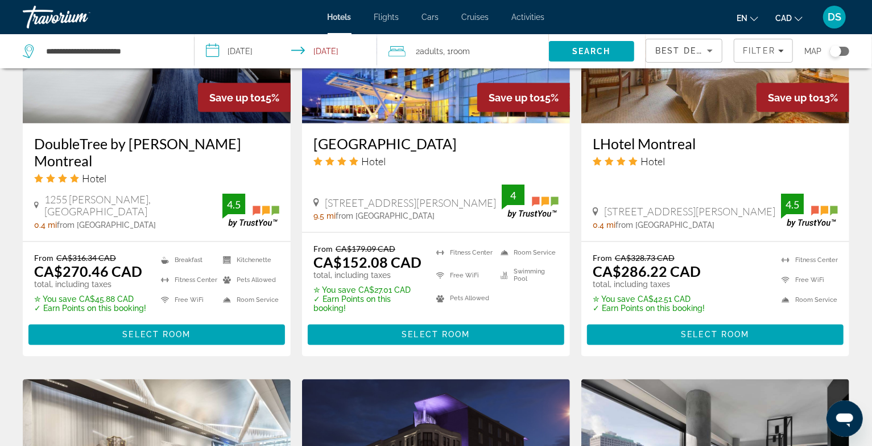
scroll to position [1100, 0]
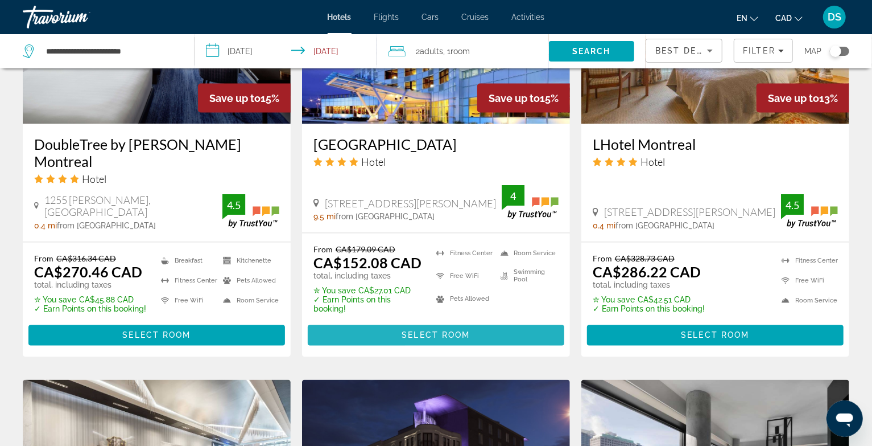
click at [413, 331] on span "Select Room" at bounding box center [436, 335] width 68 height 9
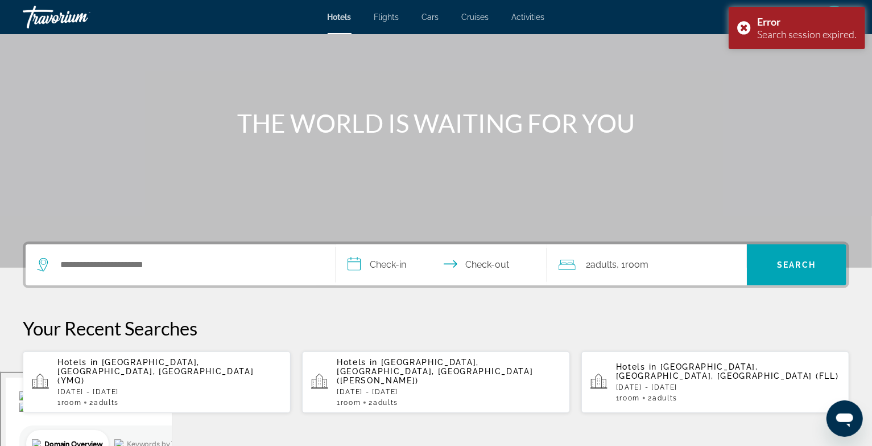
scroll to position [76, 0]
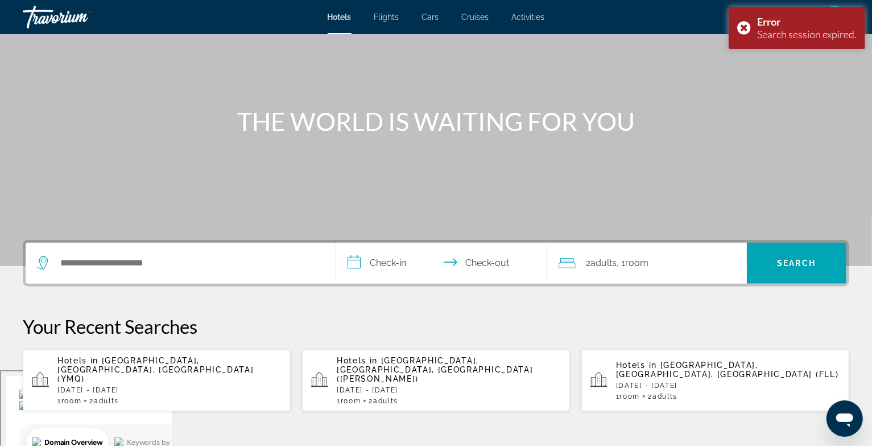
click at [142, 363] on span "[GEOGRAPHIC_DATA], [GEOGRAPHIC_DATA], [GEOGRAPHIC_DATA] (YMQ)" at bounding box center [155, 369] width 196 height 27
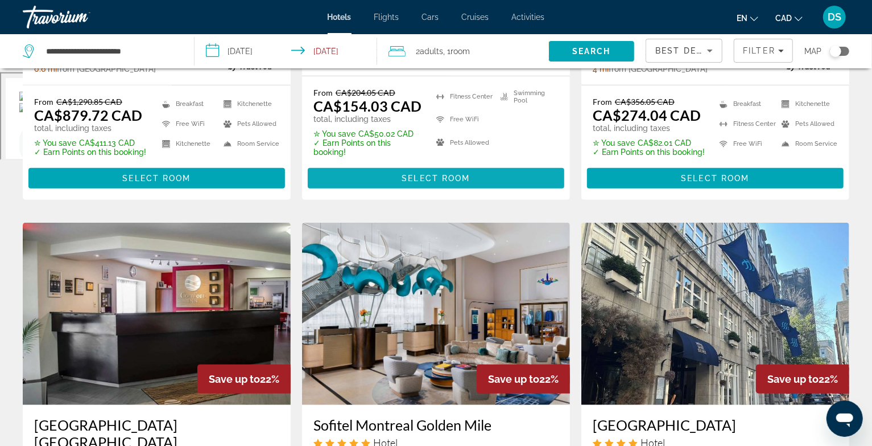
scroll to position [265, 0]
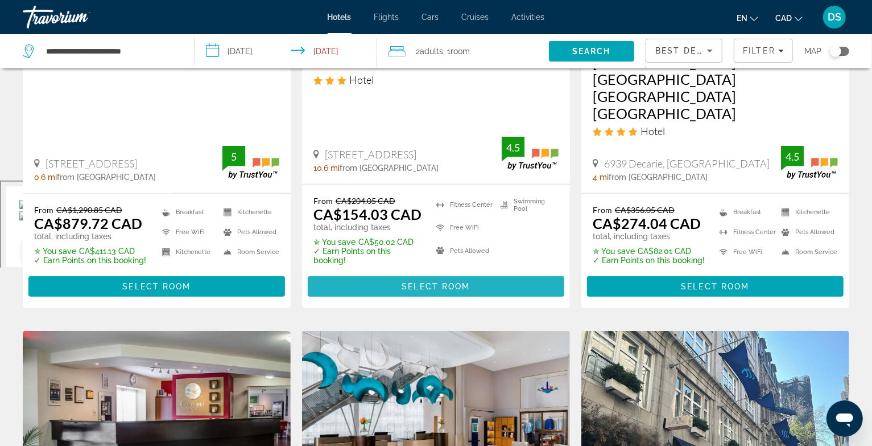
click at [359, 273] on span "Main content" at bounding box center [436, 286] width 257 height 27
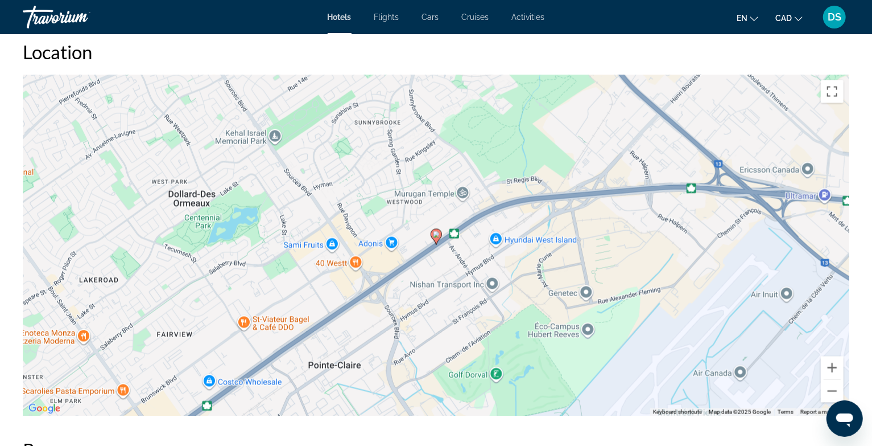
scroll to position [1138, 0]
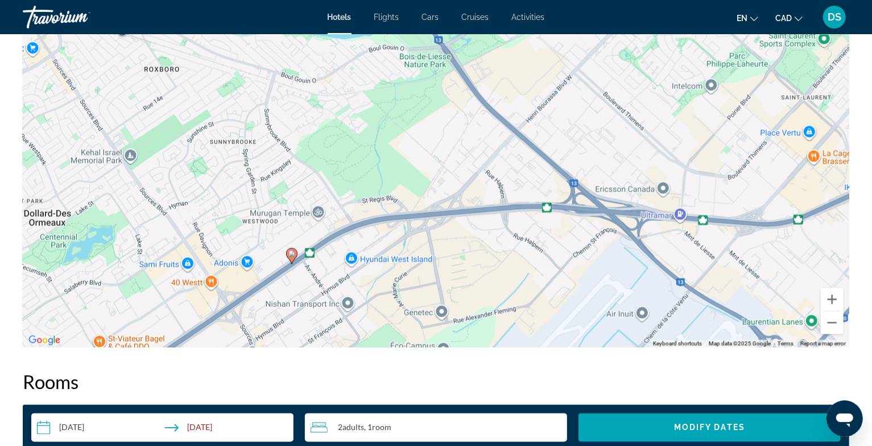
drag, startPoint x: 430, startPoint y: 238, endPoint x: 285, endPoint y: 329, distance: 171.0
click at [285, 329] on div "To activate drag with keyboard, press Alt + Enter. Once in keyboard drag state,…" at bounding box center [436, 176] width 827 height 341
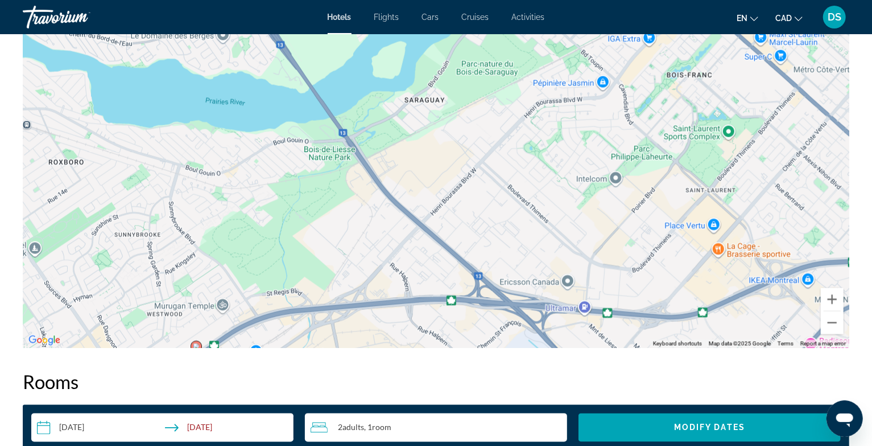
drag, startPoint x: 316, startPoint y: 258, endPoint x: 224, endPoint y: 330, distance: 116.8
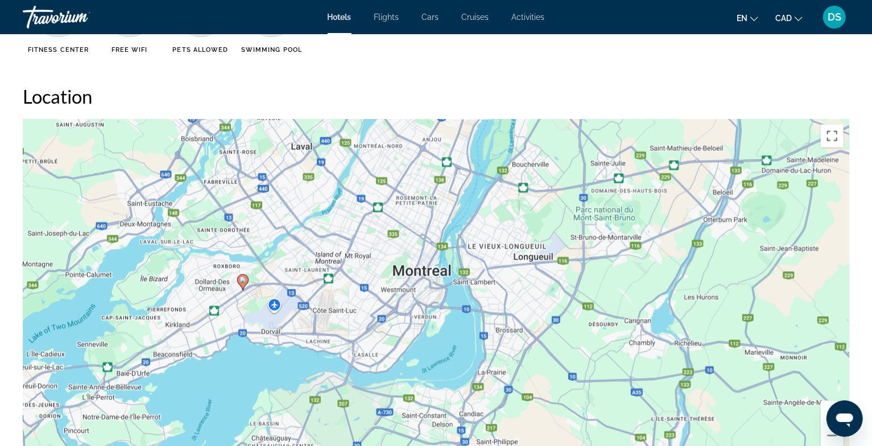
scroll to position [1026, 0]
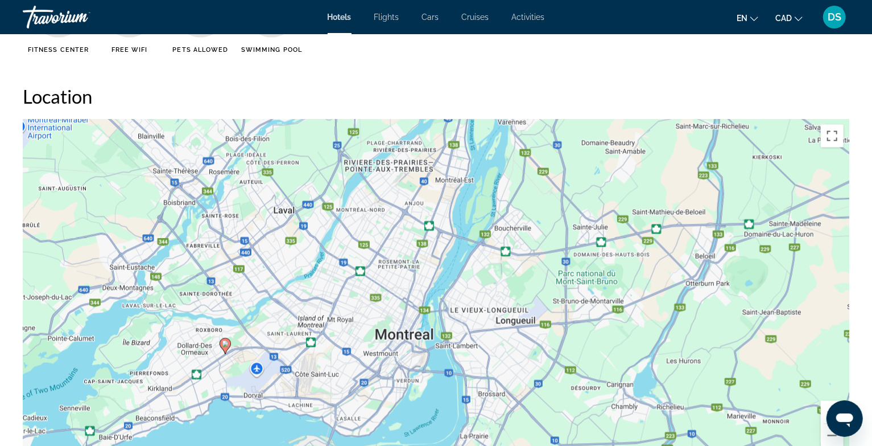
drag, startPoint x: 267, startPoint y: 256, endPoint x: 250, endPoint y: 316, distance: 63.1
click at [250, 318] on div "To activate drag with keyboard, press Alt + Enter. Once in keyboard drag state,…" at bounding box center [436, 289] width 827 height 341
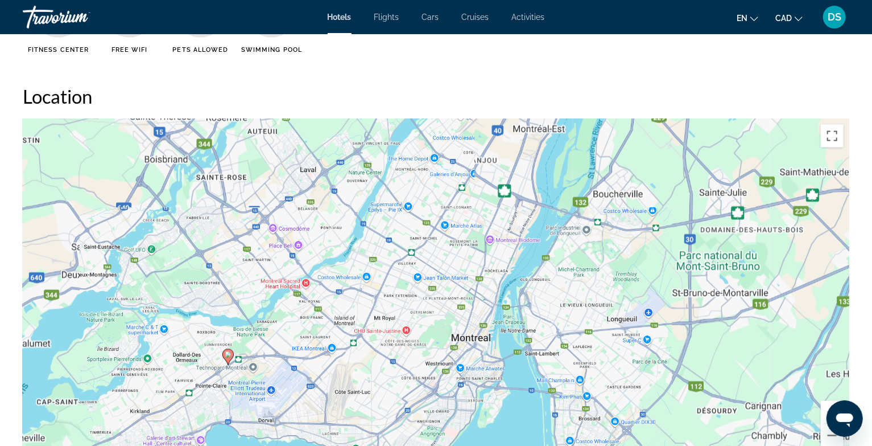
drag, startPoint x: 231, startPoint y: 328, endPoint x: 237, endPoint y: 331, distance: 6.9
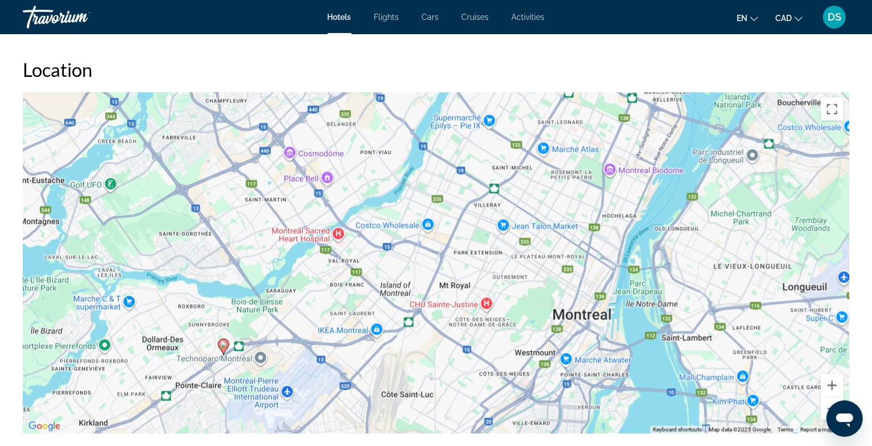
scroll to position [1053, 0]
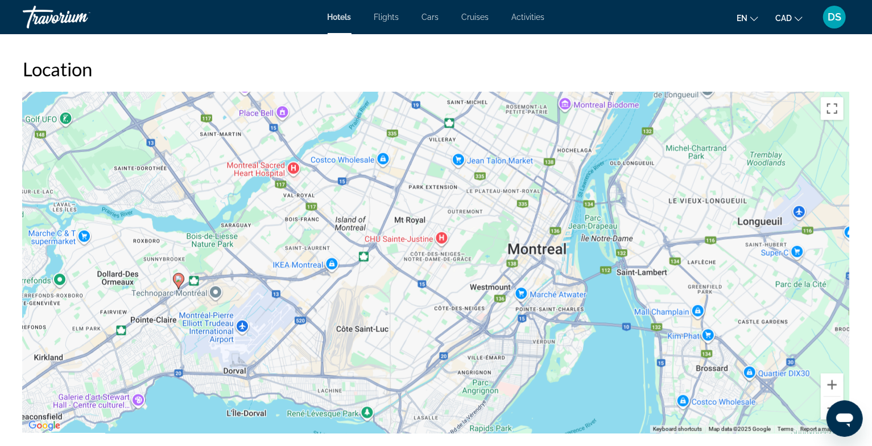
drag, startPoint x: 277, startPoint y: 298, endPoint x: 232, endPoint y: 234, distance: 77.5
click at [232, 234] on div "To activate drag with keyboard, press Alt + Enter. Once in keyboard drag state,…" at bounding box center [436, 262] width 827 height 341
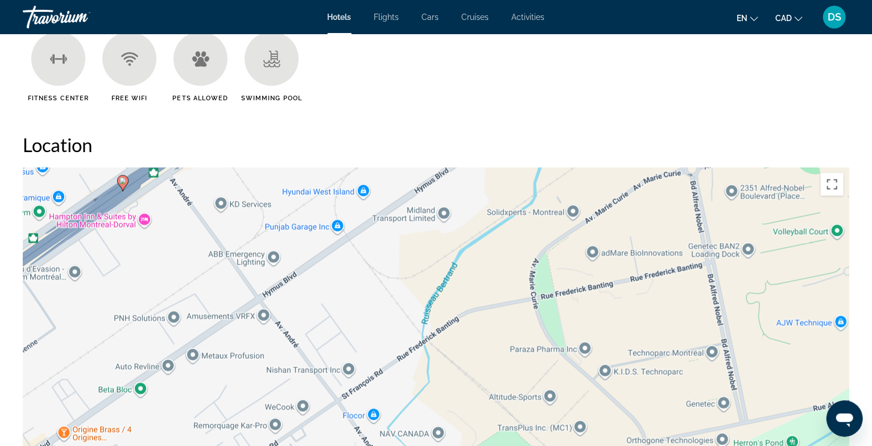
scroll to position [898, 0]
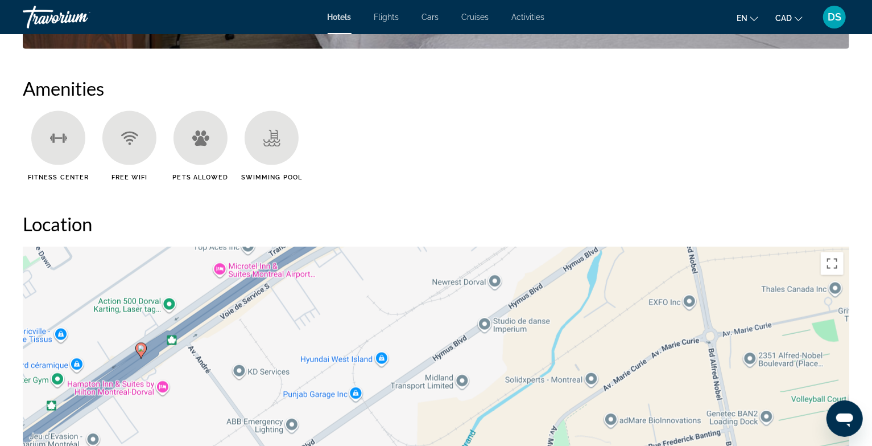
drag, startPoint x: 120, startPoint y: 290, endPoint x: 138, endPoint y: 386, distance: 98.6
click at [138, 386] on div "To activate drag with keyboard, press Alt + Enter. Once in keyboard drag state,…" at bounding box center [436, 416] width 827 height 341
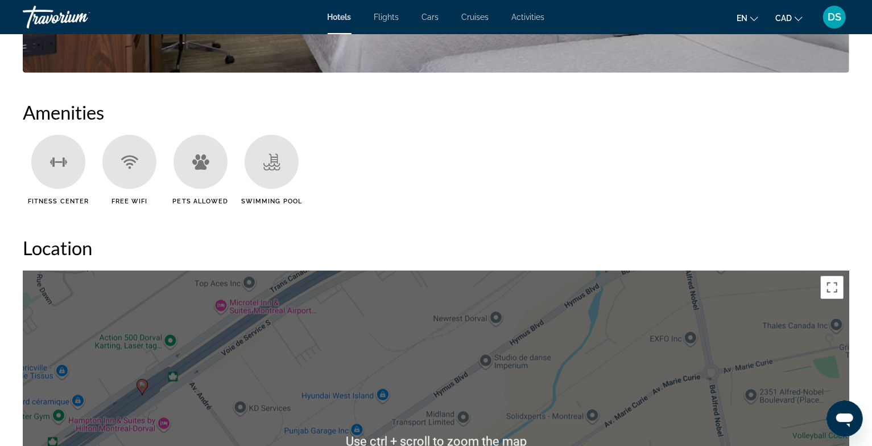
scroll to position [861, 0]
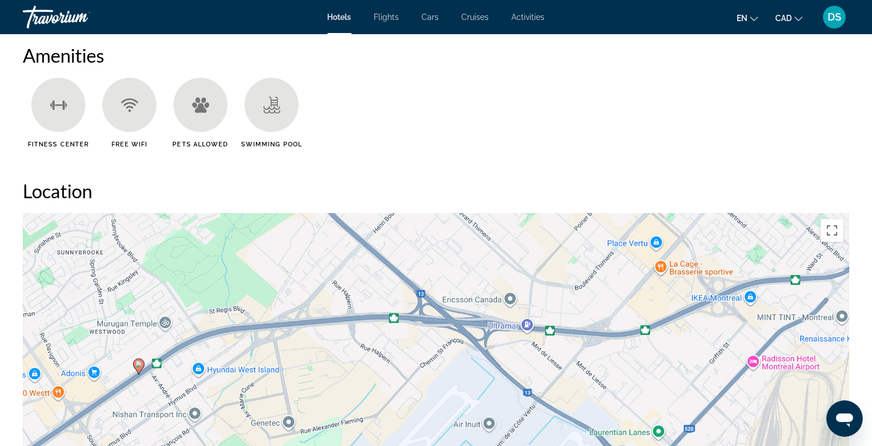
scroll to position [925, 0]
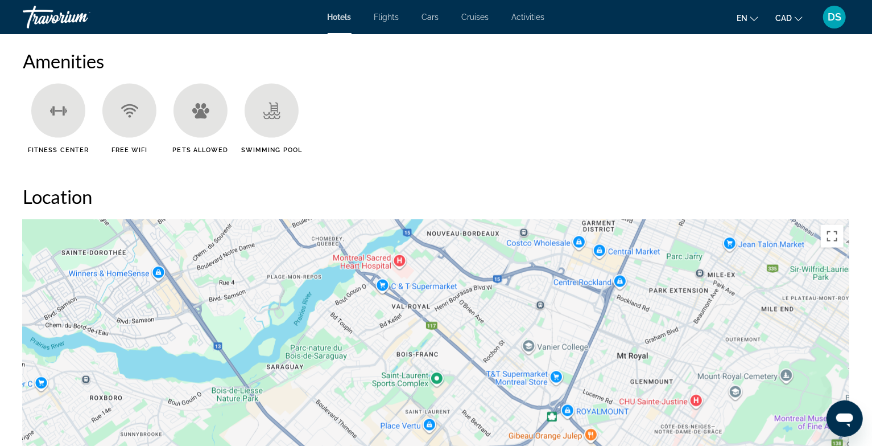
drag, startPoint x: 181, startPoint y: 315, endPoint x: 194, endPoint y: 429, distance: 114.5
click at [194, 444] on div "To activate drag with keyboard, press Alt + Enter. Once in keyboard drag state,…" at bounding box center [436, 389] width 827 height 341
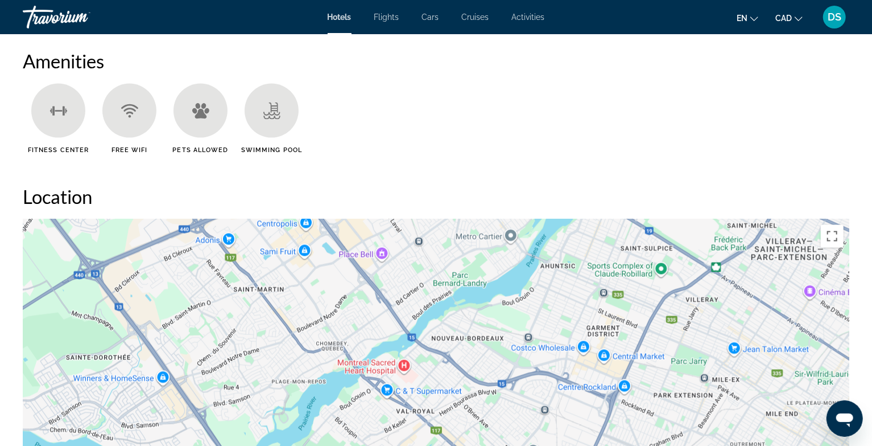
drag, startPoint x: 170, startPoint y: 321, endPoint x: 173, endPoint y: 400, distance: 78.6
click at [175, 426] on div "To activate drag with keyboard, press Alt + Enter. Once in keyboard drag state,…" at bounding box center [436, 389] width 827 height 341
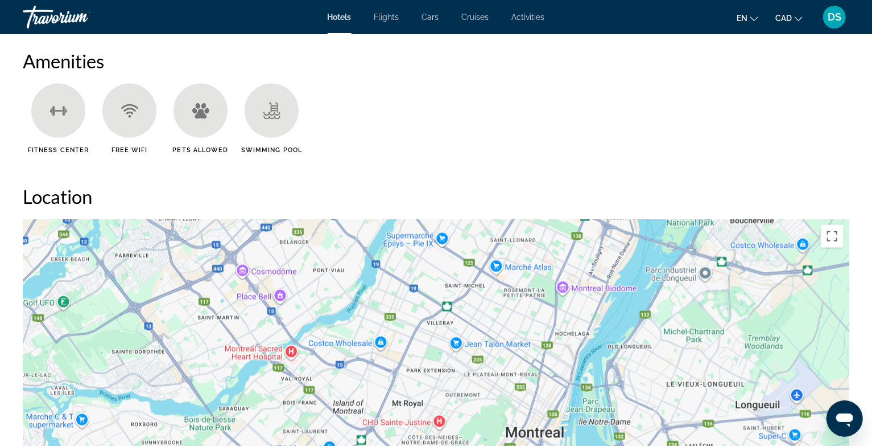
scroll to position [931, 0]
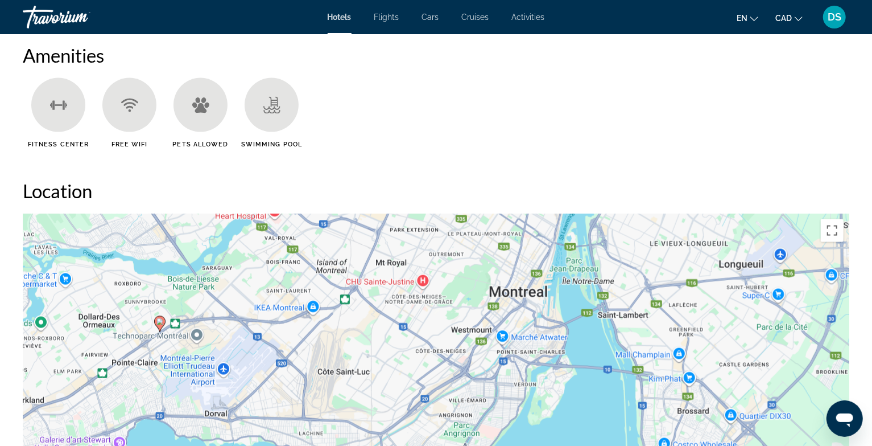
drag, startPoint x: 131, startPoint y: 376, endPoint x: 113, endPoint y: 224, distance: 152.5
click at [114, 224] on div "To activate drag with keyboard, press Alt + Enter. Once in keyboard drag state,…" at bounding box center [436, 383] width 827 height 341
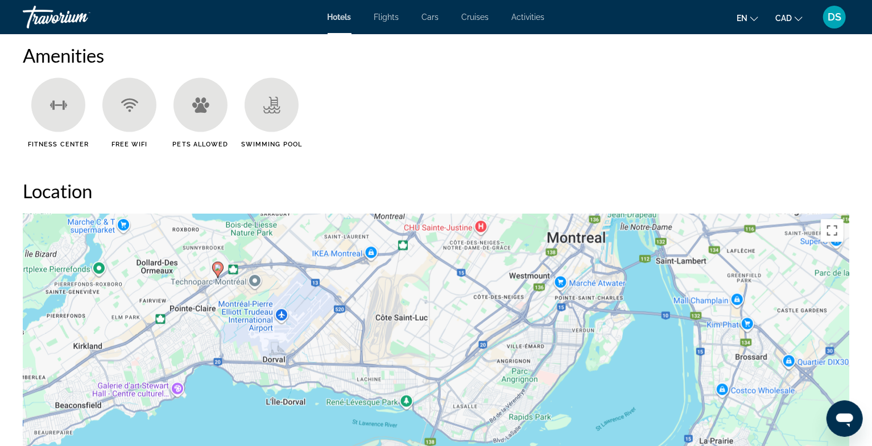
drag, startPoint x: 96, startPoint y: 335, endPoint x: 181, endPoint y: 299, distance: 92.6
click at [181, 299] on div "To activate drag with keyboard, press Alt + Enter. Once in keyboard drag state,…" at bounding box center [436, 383] width 827 height 341
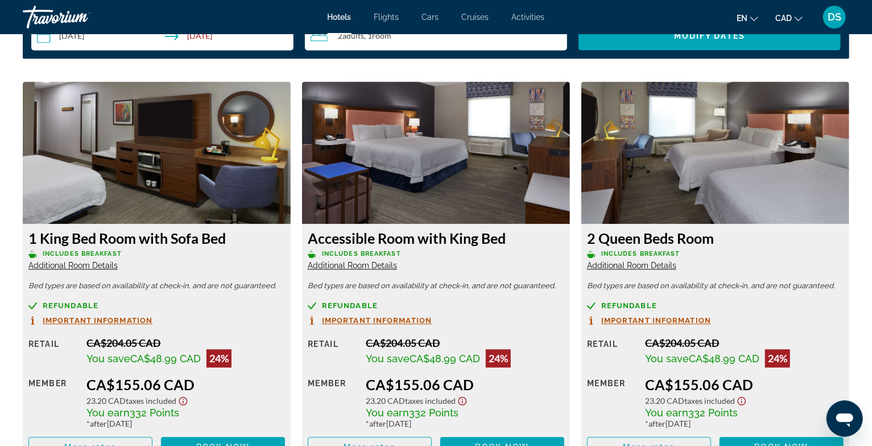
scroll to position [1538, 0]
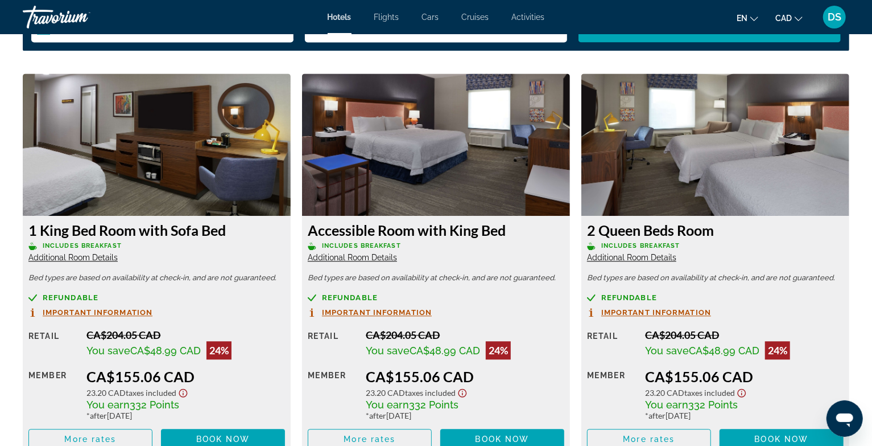
click at [72, 294] on span "Refundable" at bounding box center [71, 297] width 56 height 7
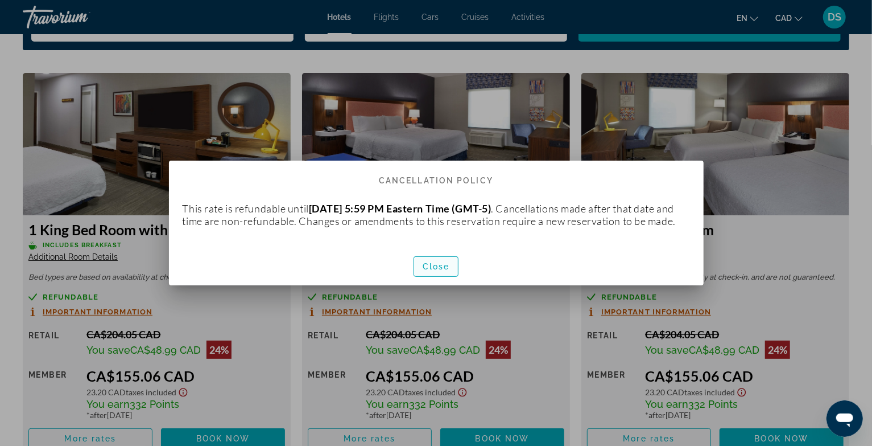
click at [451, 269] on span "button" at bounding box center [436, 266] width 44 height 27
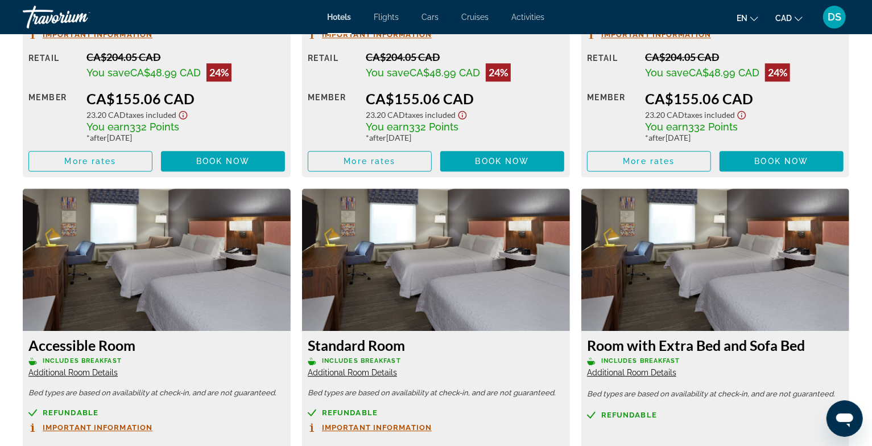
scroll to position [1804, 0]
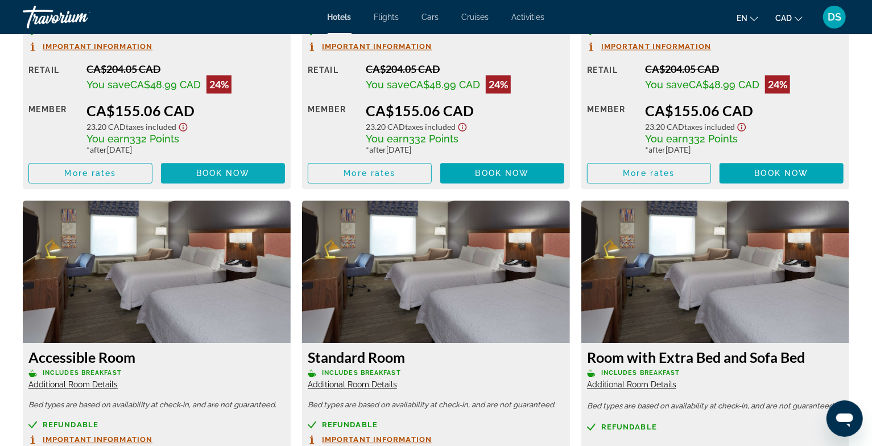
click at [214, 178] on span "Main content" at bounding box center [223, 172] width 124 height 27
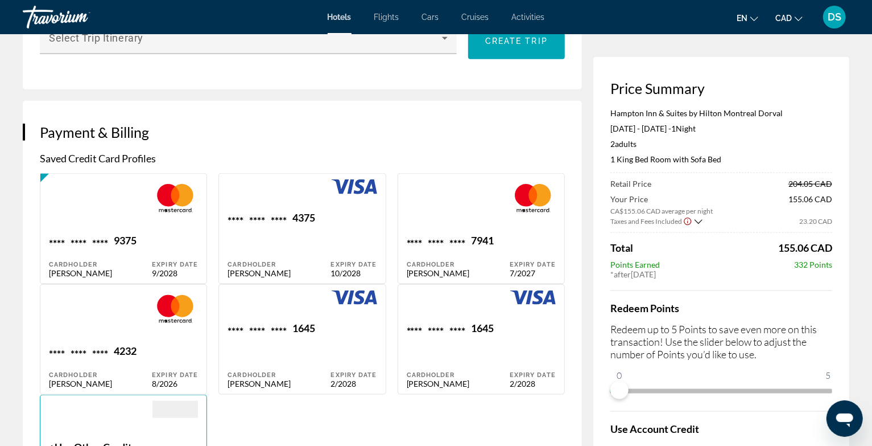
scroll to position [834, 0]
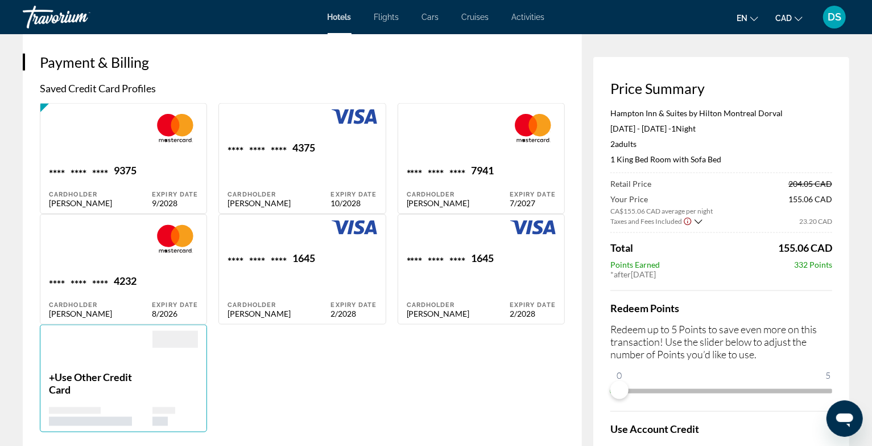
click at [275, 184] on div "**** **** **** 4375 Cardholder [PERSON_NAME]" at bounding box center [279, 174] width 103 height 67
type input "*****"
type input "*********"
type input "**********"
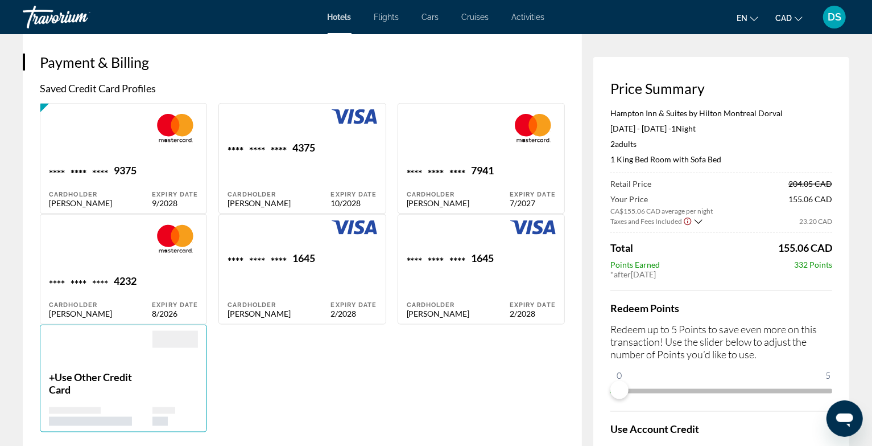
type input "*******"
type input "******"
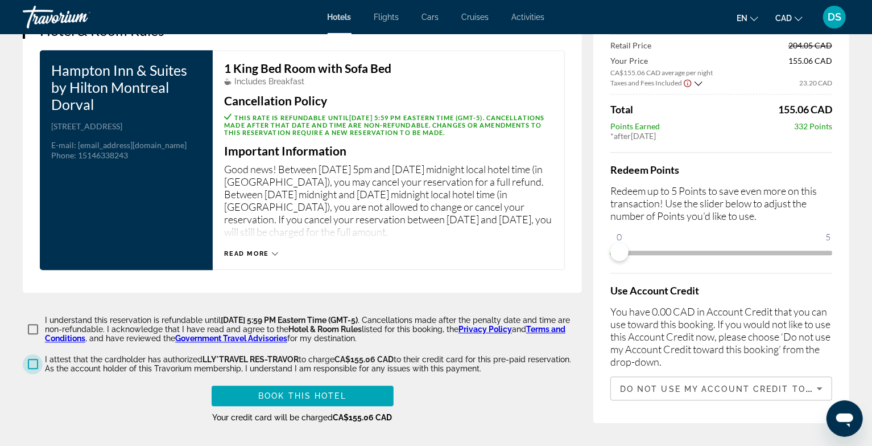
scroll to position [1682, 0]
click at [791, 388] on span "Do not use my Account Credit toward this booking." at bounding box center [765, 388] width 291 height 12
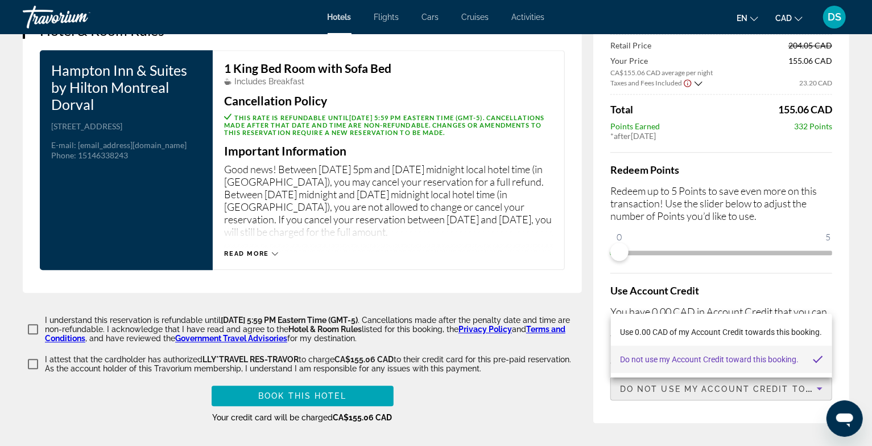
click at [791, 388] on div at bounding box center [436, 223] width 872 height 446
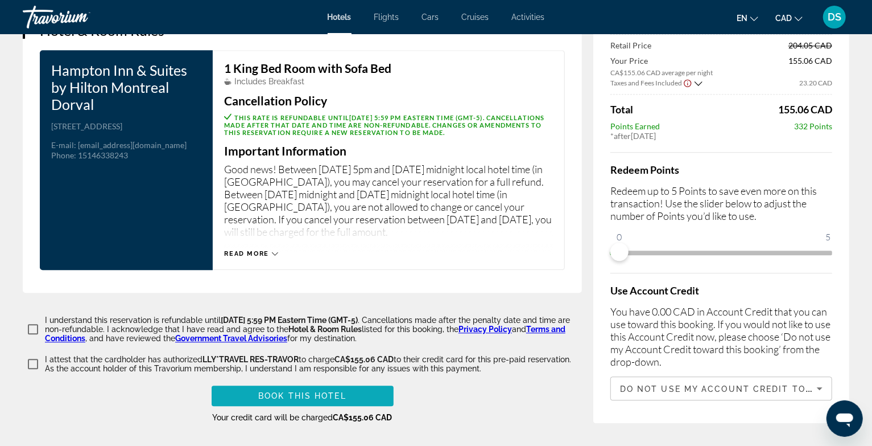
click at [365, 390] on span "Main content" at bounding box center [303, 395] width 182 height 27
